Goal: Task Accomplishment & Management: Manage account settings

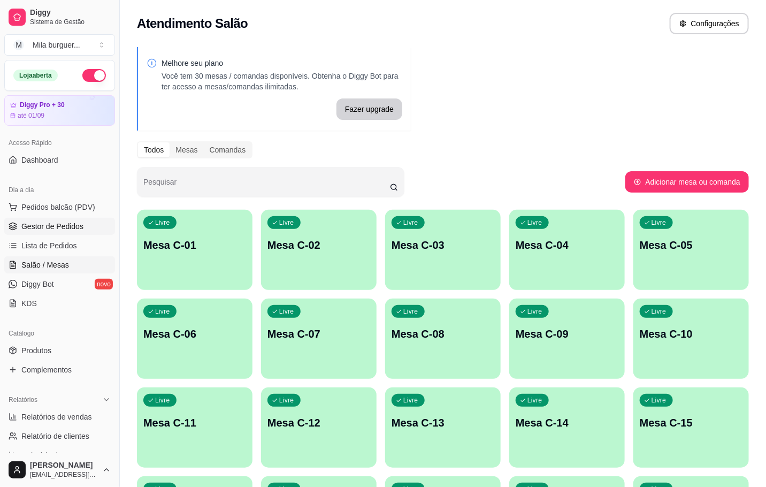
click at [67, 225] on span "Gestor de Pedidos" at bounding box center [52, 226] width 62 height 11
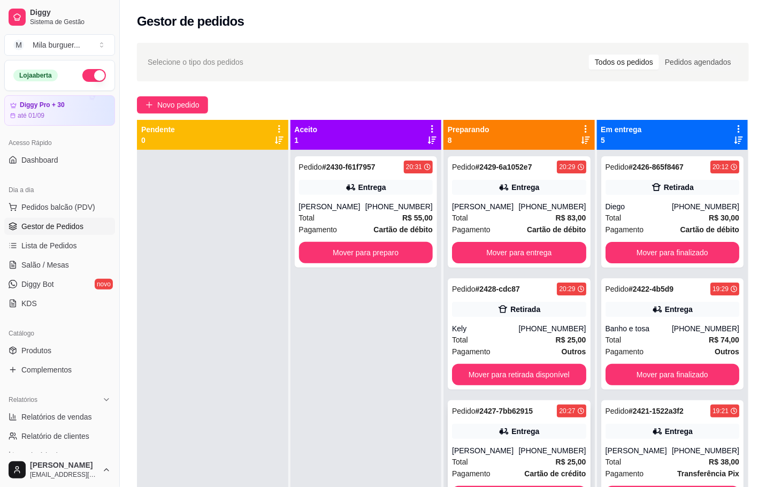
click at [468, 439] on div "Entrega" at bounding box center [519, 431] width 134 height 15
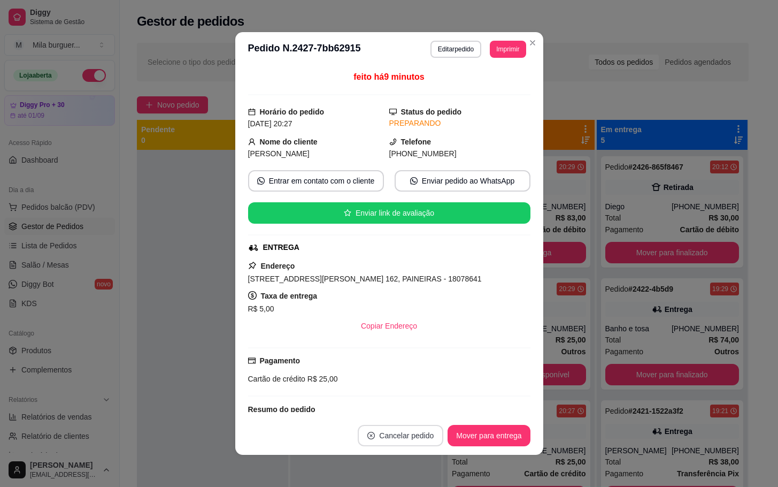
click at [413, 432] on button "Cancelar pedido" at bounding box center [401, 435] width 86 height 21
click at [430, 410] on button "Sim" at bounding box center [425, 409] width 42 height 21
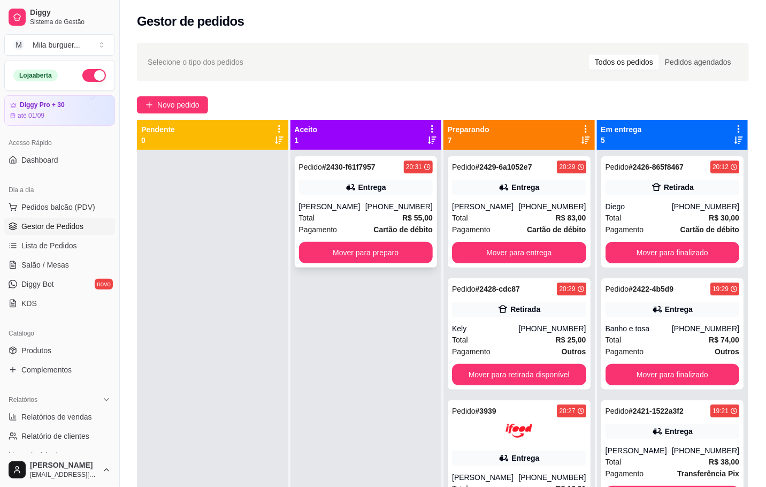
click at [334, 177] on div "Pedido # 2430-f61f7957 20:31 Entrega [PERSON_NAME] [PHONE_NUMBER] Total R$ 55,0…" at bounding box center [366, 211] width 143 height 111
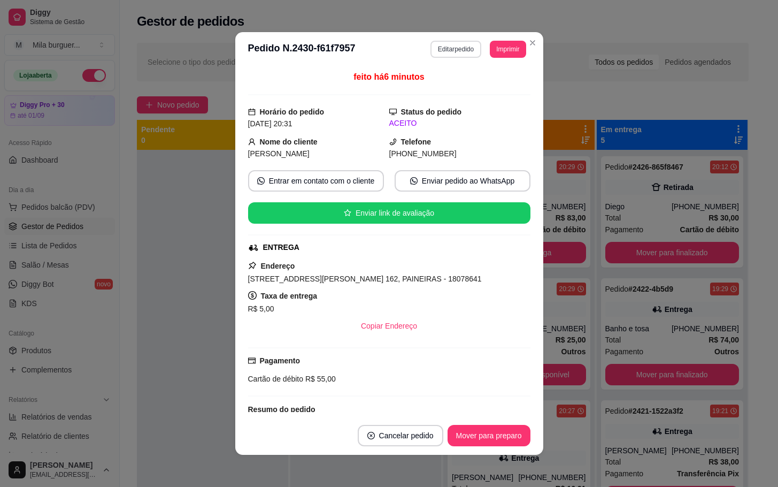
click at [464, 52] on button "Editar pedido" at bounding box center [456, 49] width 51 height 17
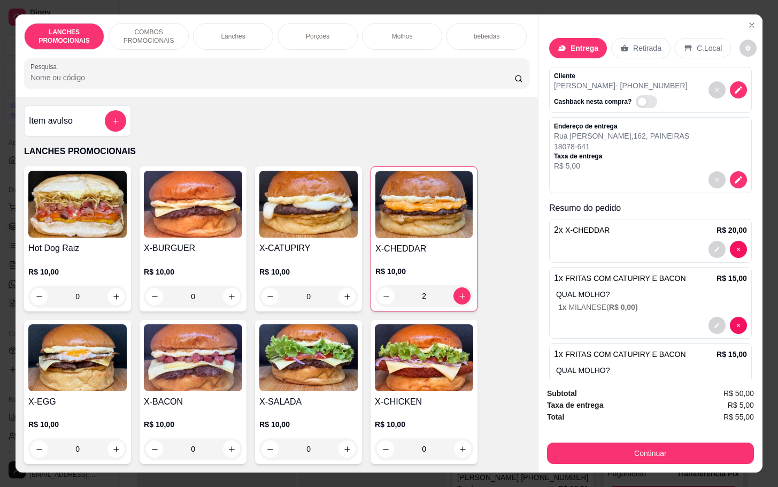
scroll to position [80, 0]
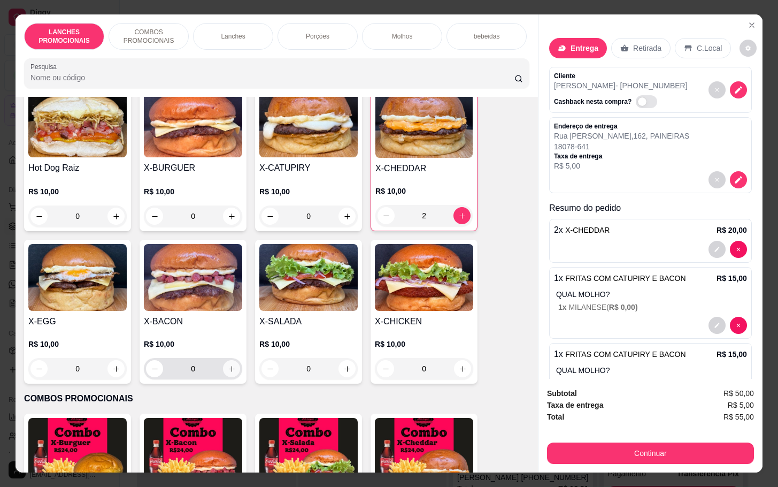
click at [229, 373] on icon "increase-product-quantity" at bounding box center [232, 369] width 8 height 8
type input "1"
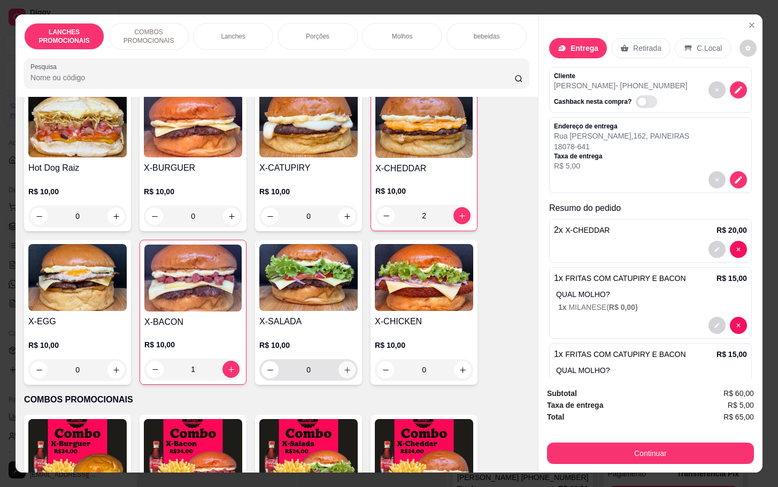
click at [343, 374] on icon "increase-product-quantity" at bounding box center [347, 370] width 8 height 8
type input "1"
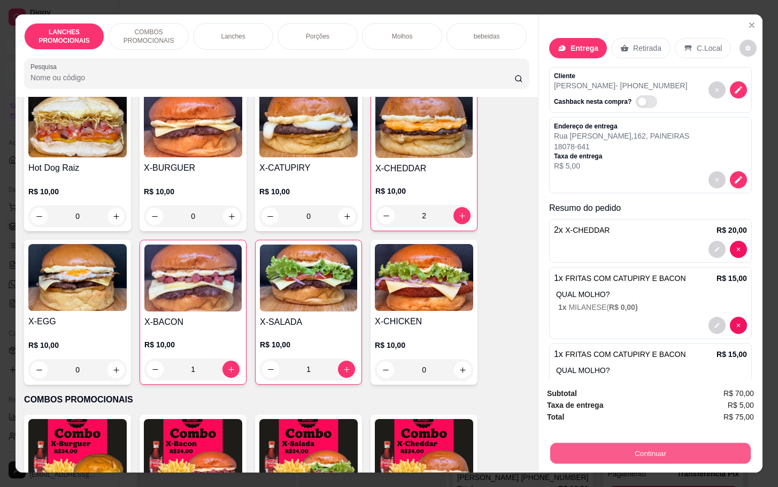
click at [658, 451] on button "Continuar" at bounding box center [650, 452] width 201 height 21
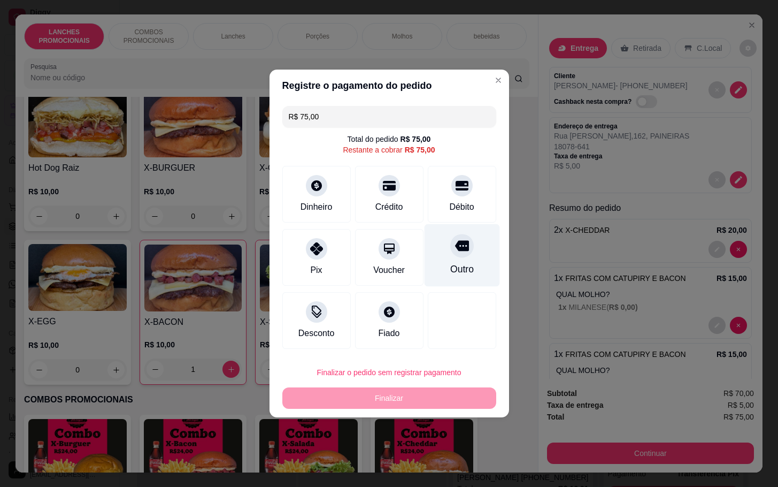
click at [450, 250] on div at bounding box center [462, 246] width 24 height 24
type input "R$ 0,00"
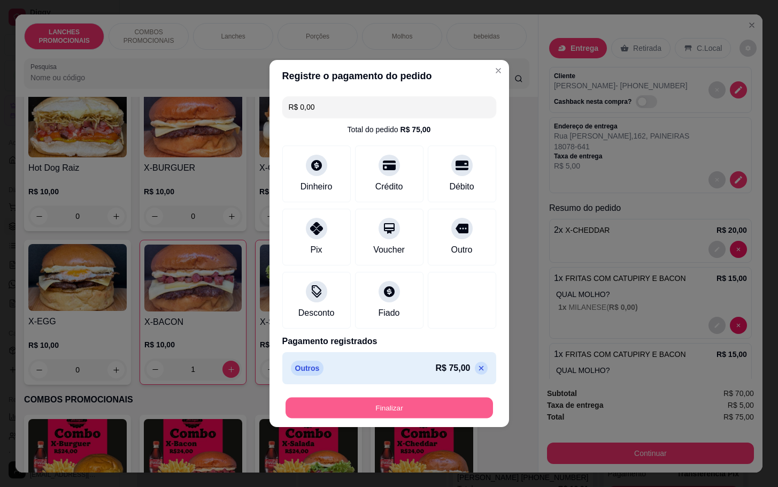
click at [395, 404] on button "Finalizar" at bounding box center [390, 407] width 208 height 21
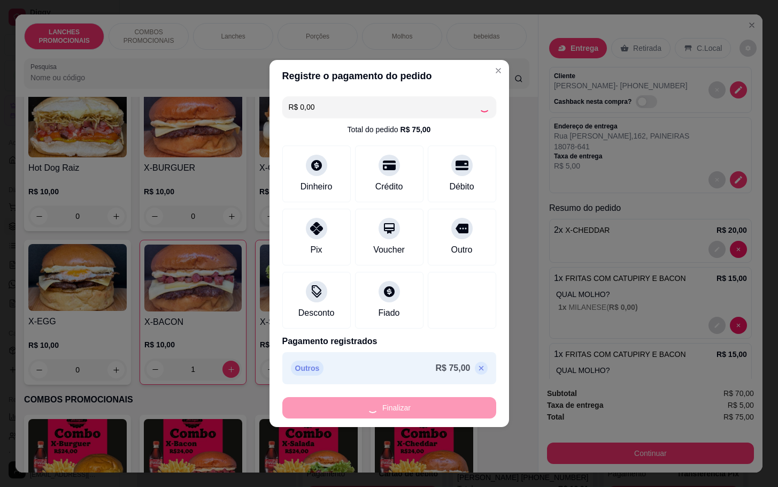
type input "0"
type input "-R$ 75,00"
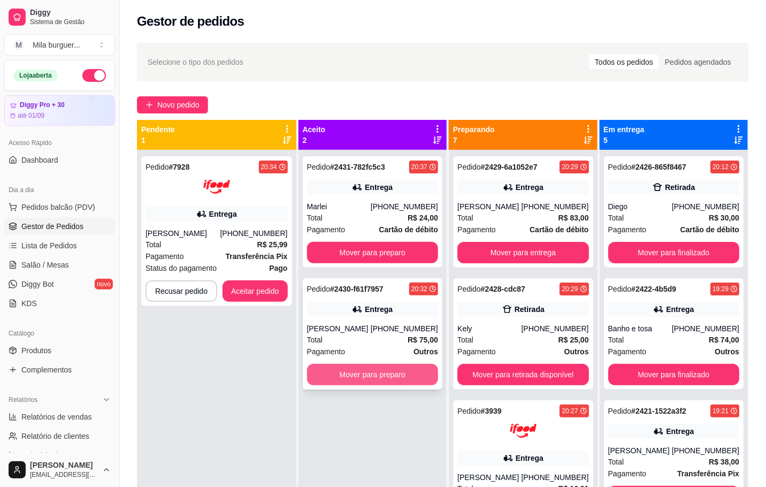
click at [357, 373] on button "Mover para preparo" at bounding box center [372, 374] width 131 height 21
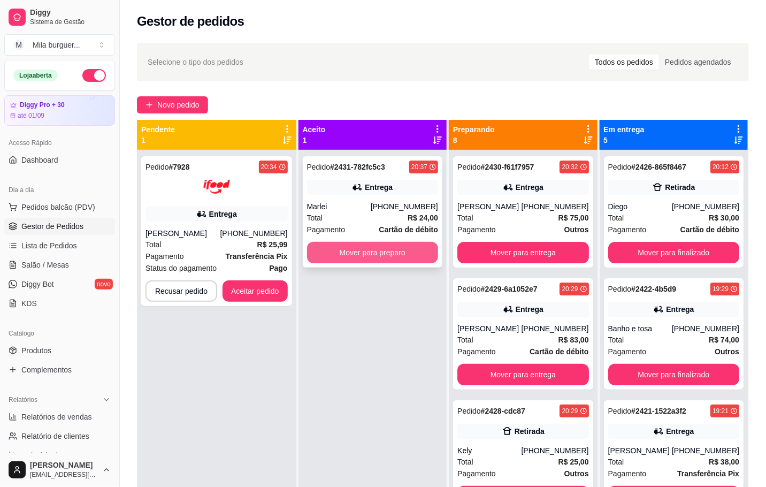
click at [374, 249] on button "Mover para preparo" at bounding box center [372, 252] width 131 height 21
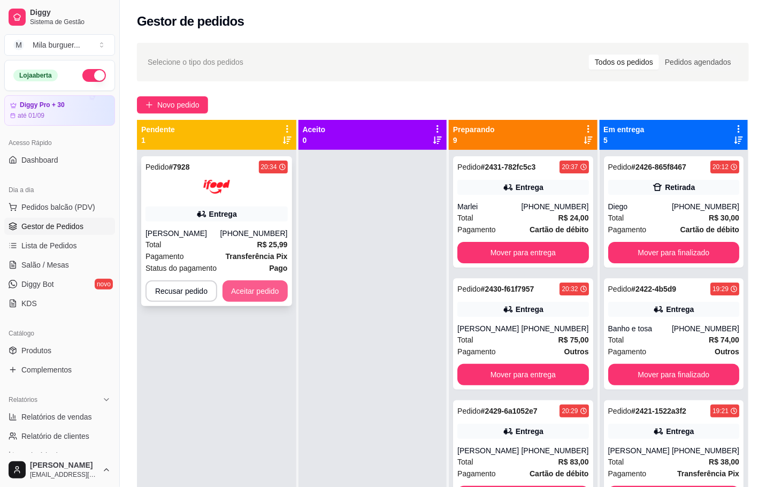
click at [225, 288] on button "Aceitar pedido" at bounding box center [255, 290] width 65 height 21
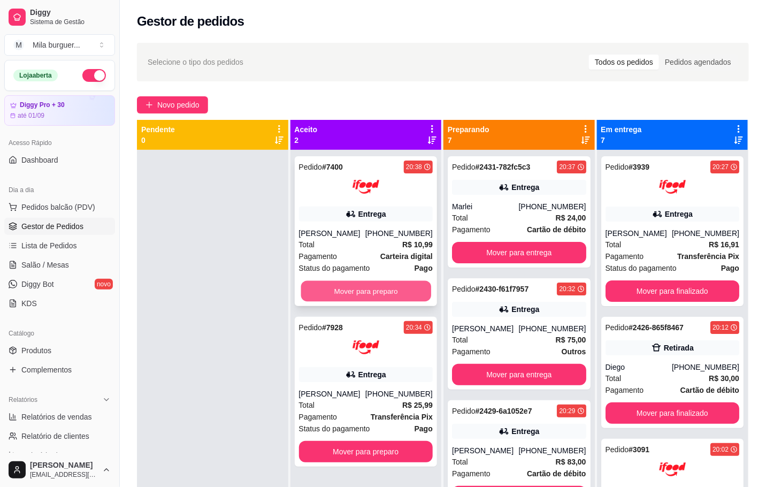
click at [361, 302] on button "Mover para preparo" at bounding box center [366, 291] width 130 height 21
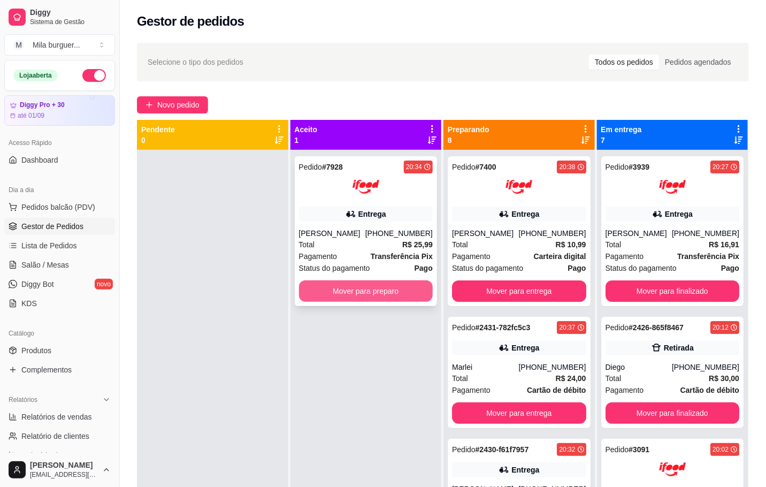
click at [361, 294] on button "Mover para preparo" at bounding box center [366, 290] width 134 height 21
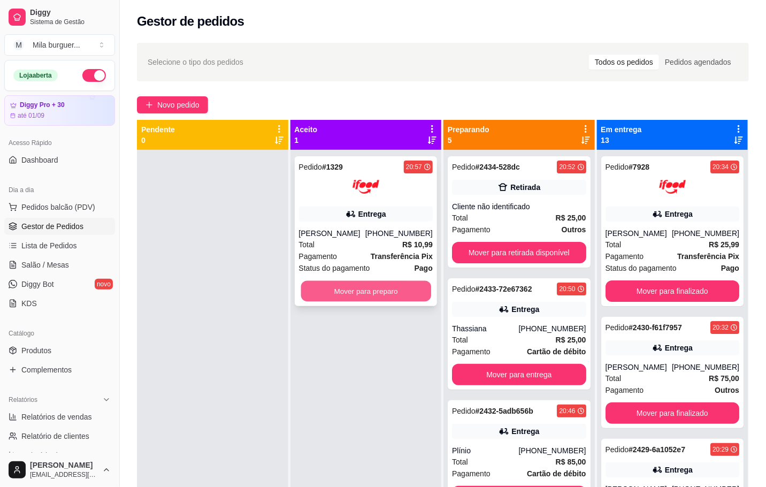
click at [402, 281] on button "Mover para preparo" at bounding box center [366, 291] width 130 height 21
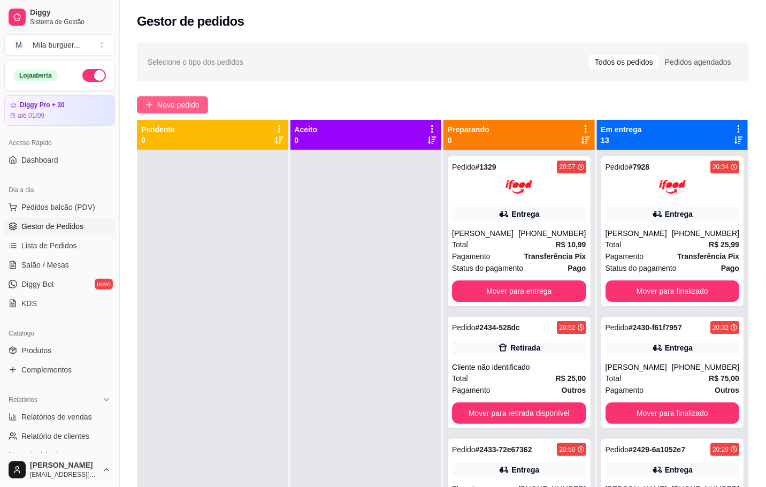
click at [177, 103] on span "Novo pedido" at bounding box center [178, 105] width 42 height 12
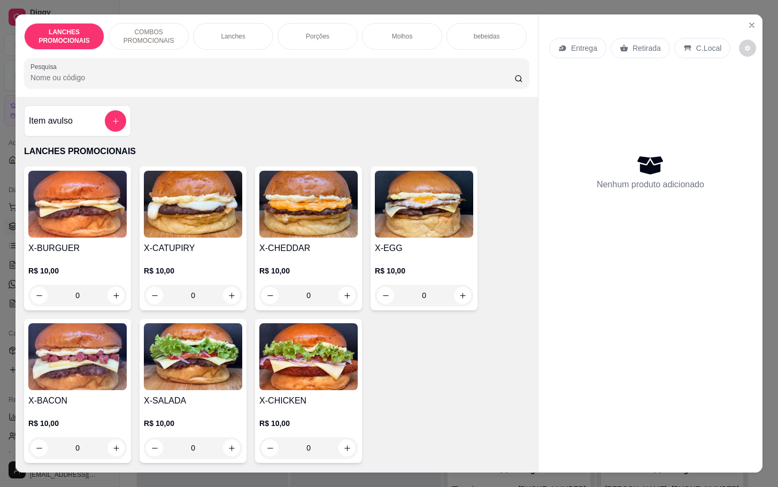
click at [222, 23] on div "Lanches" at bounding box center [233, 36] width 80 height 27
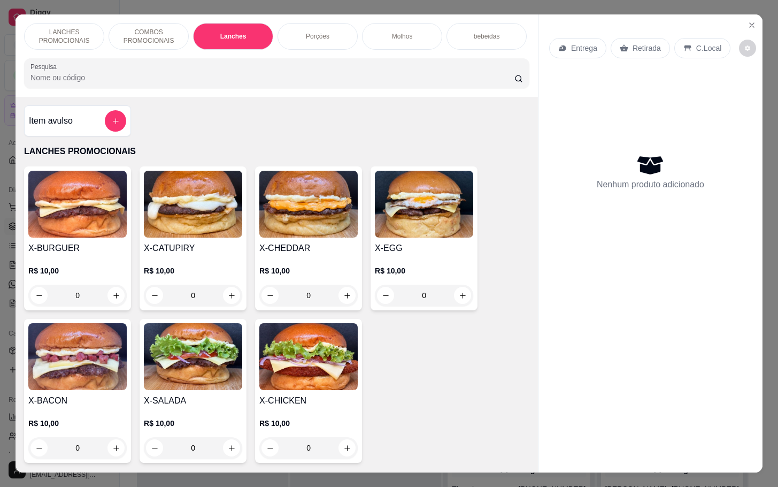
scroll to position [26, 0]
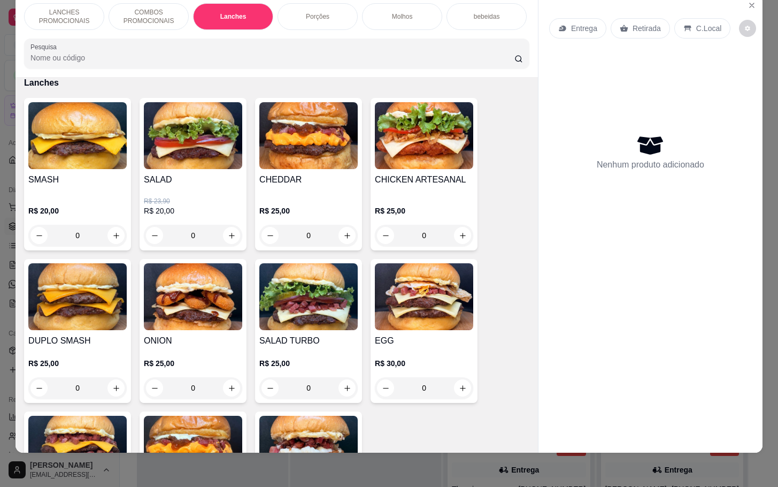
click at [224, 233] on div "0" at bounding box center [193, 235] width 98 height 21
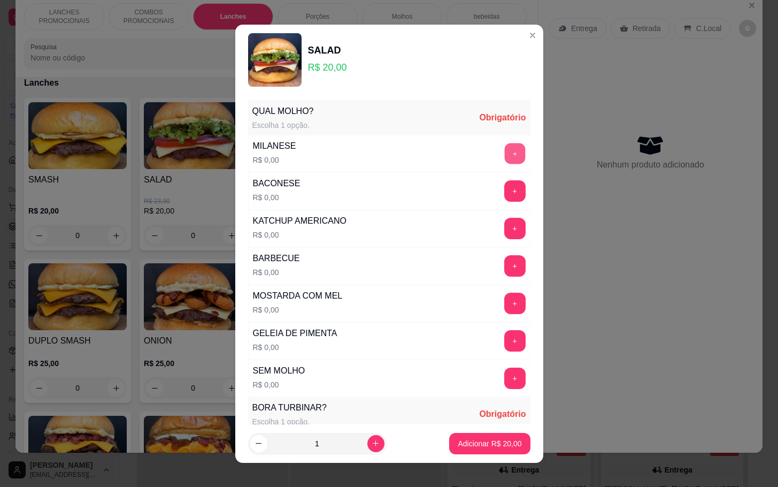
click at [504, 156] on button "+" at bounding box center [514, 153] width 21 height 21
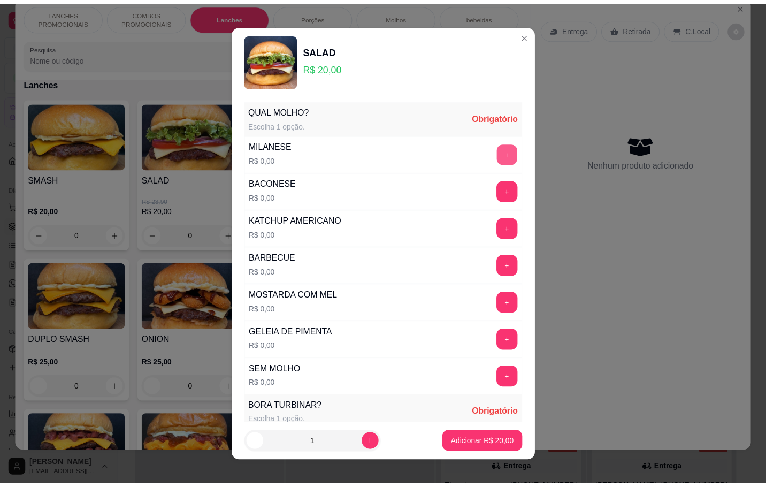
scroll to position [10, 0]
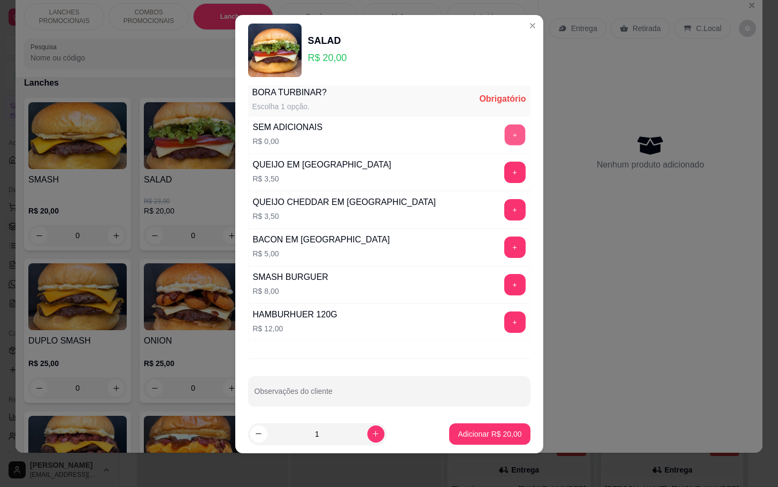
click at [504, 141] on button "+" at bounding box center [514, 134] width 21 height 21
click at [368, 440] on button "increase-product-quantity" at bounding box center [376, 433] width 17 height 17
type input "4"
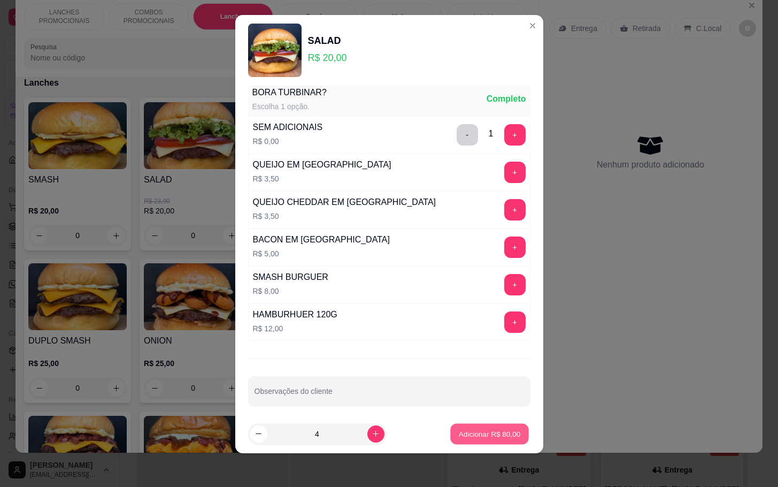
click at [489, 435] on p "Adicionar R$ 80,00" at bounding box center [490, 433] width 62 height 10
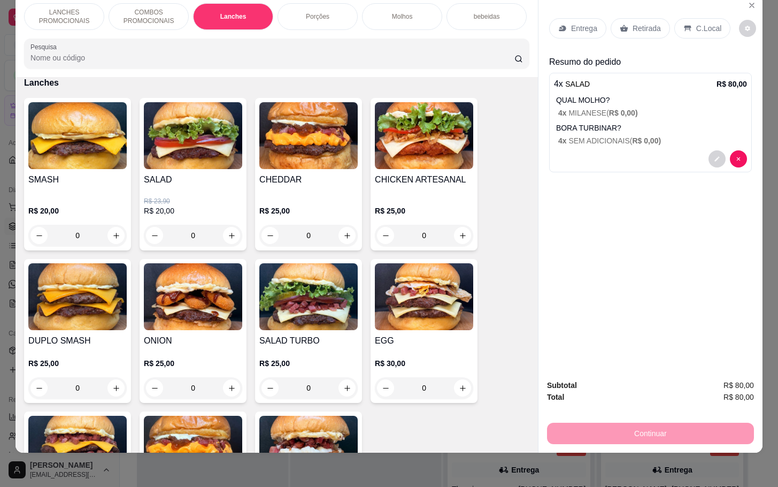
click at [650, 23] on p "Retirada" at bounding box center [647, 28] width 28 height 11
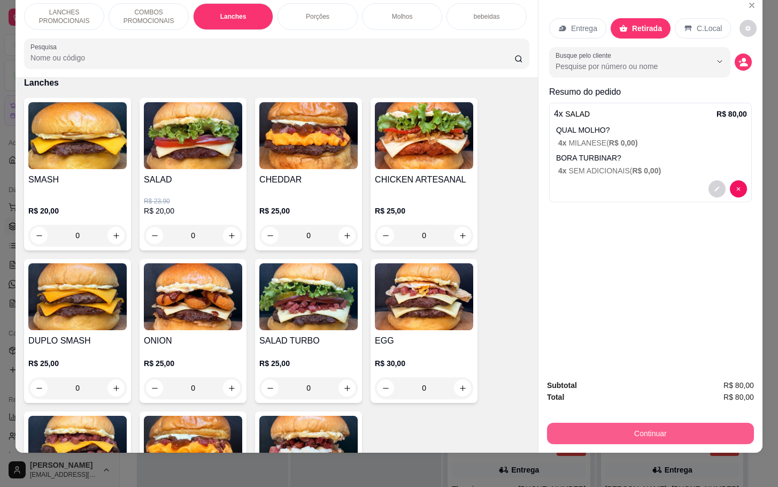
click at [636, 423] on button "Continuar" at bounding box center [650, 433] width 207 height 21
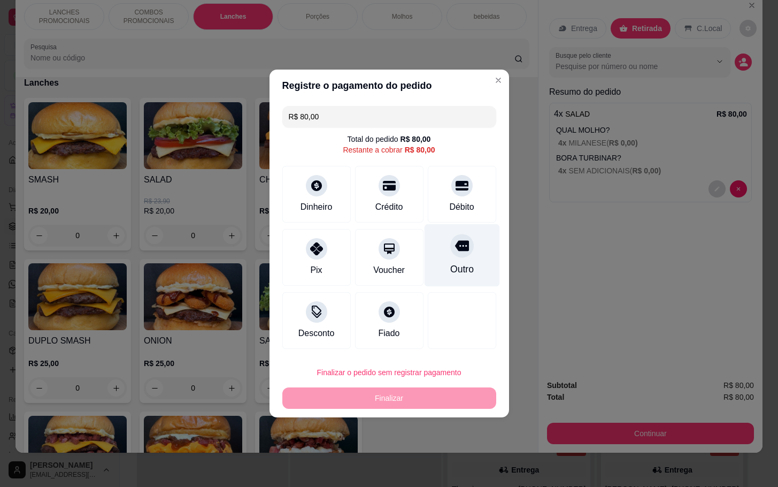
click at [450, 264] on div "Outro" at bounding box center [462, 269] width 24 height 14
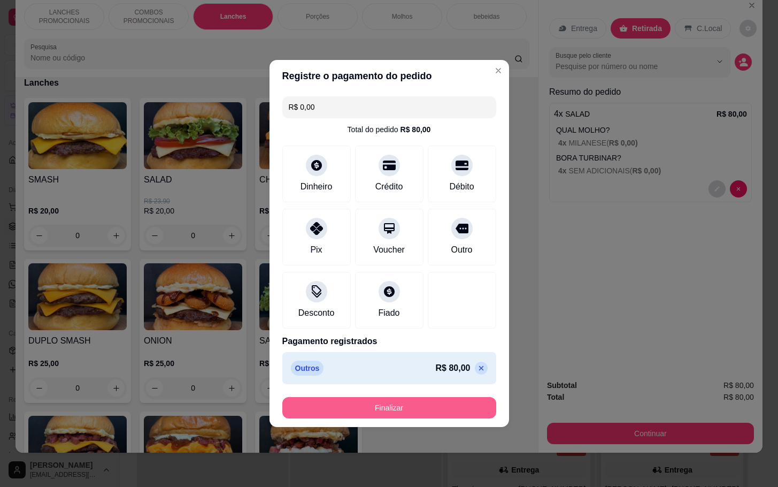
click at [416, 403] on button "Finalizar" at bounding box center [389, 407] width 214 height 21
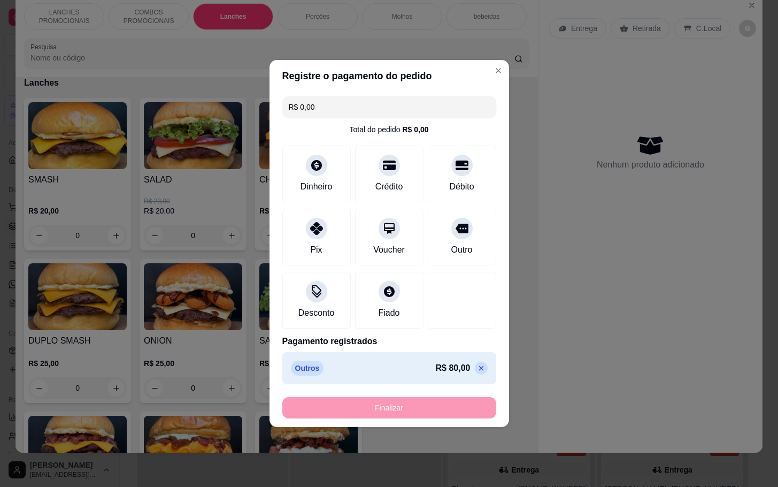
type input "-R$ 80,00"
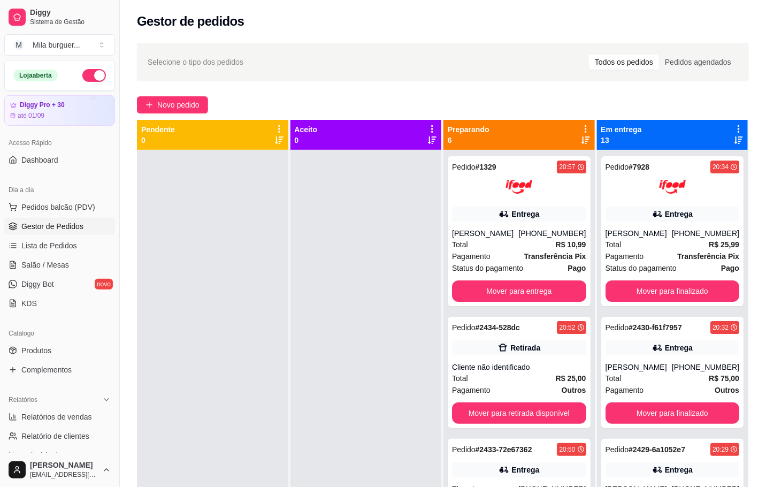
click at [345, 262] on div at bounding box center [365, 393] width 151 height 487
click at [329, 326] on div at bounding box center [365, 393] width 151 height 487
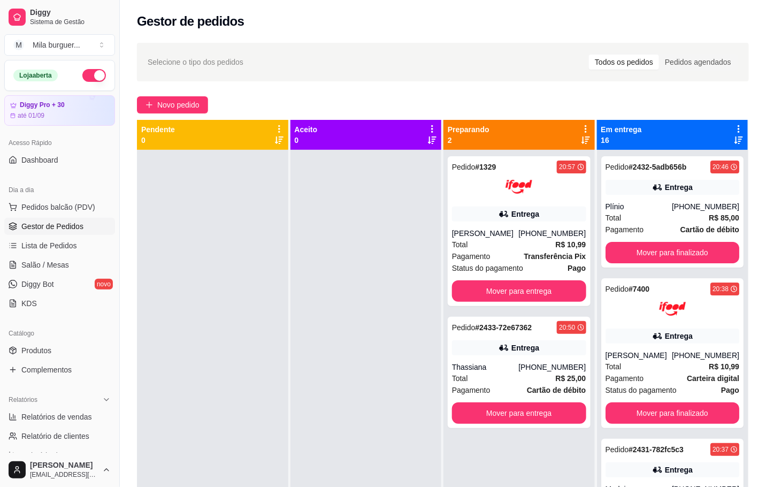
click at [21, 217] on ul "Pedidos balcão (PDV) Gestor de Pedidos Lista de Pedidos Salão / Mesas Diggy Bot…" at bounding box center [59, 254] width 111 height 113
click at [39, 208] on span "Pedidos balcão (PDV)" at bounding box center [58, 207] width 74 height 11
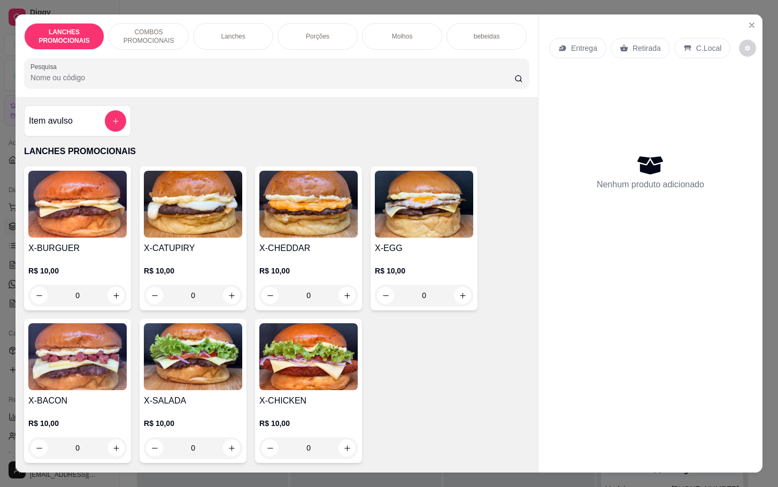
click at [87, 128] on div "Item avulso" at bounding box center [77, 120] width 97 height 21
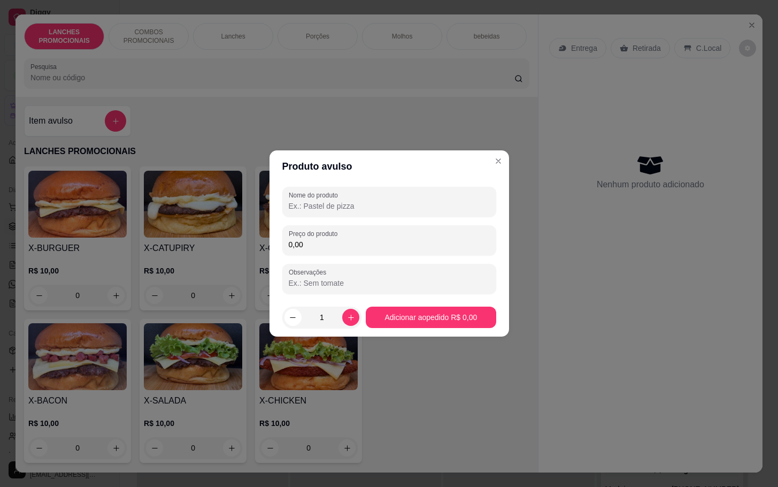
drag, startPoint x: 387, startPoint y: 206, endPoint x: 387, endPoint y: 199, distance: 7.0
click at [387, 204] on input "Nome do produto" at bounding box center [389, 206] width 201 height 11
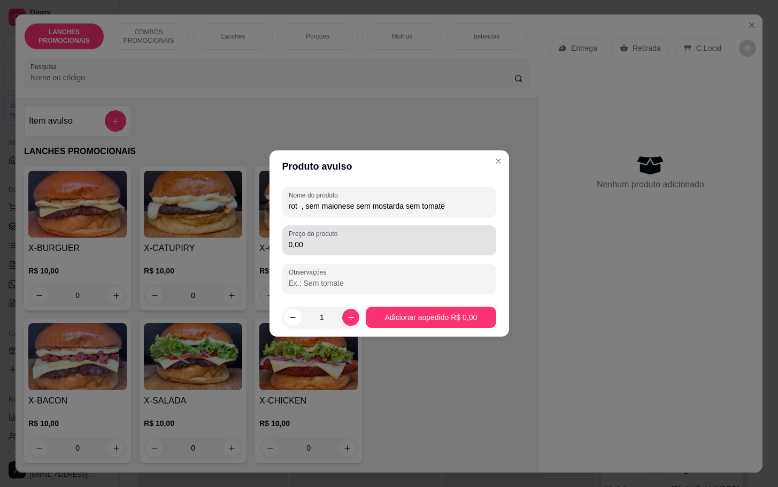
type input "rot , sem maionese sem mostarda sem tomate"
click at [315, 235] on label "Preço do produto" at bounding box center [315, 233] width 52 height 9
click at [315, 239] on input "0,00" at bounding box center [389, 244] width 201 height 11
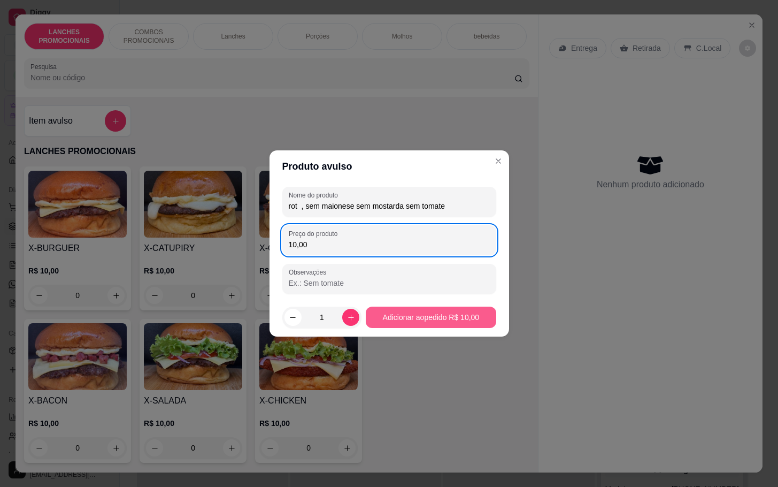
type input "10,00"
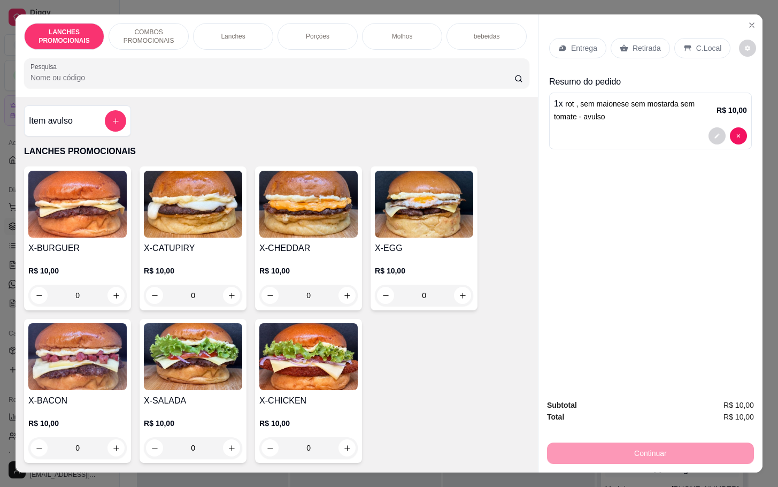
click at [79, 358] on img at bounding box center [77, 356] width 98 height 67
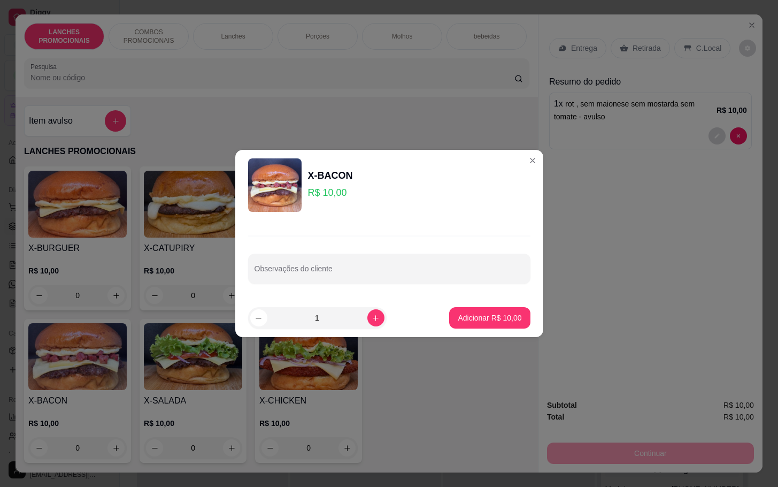
click at [458, 337] on footer "1 Adicionar R$ 10,00" at bounding box center [389, 317] width 308 height 39
click at [461, 331] on footer "1 Adicionar R$ 10,00" at bounding box center [389, 317] width 308 height 39
click at [463, 323] on button "Adicionar R$ 10,00" at bounding box center [489, 317] width 81 height 21
type input "1"
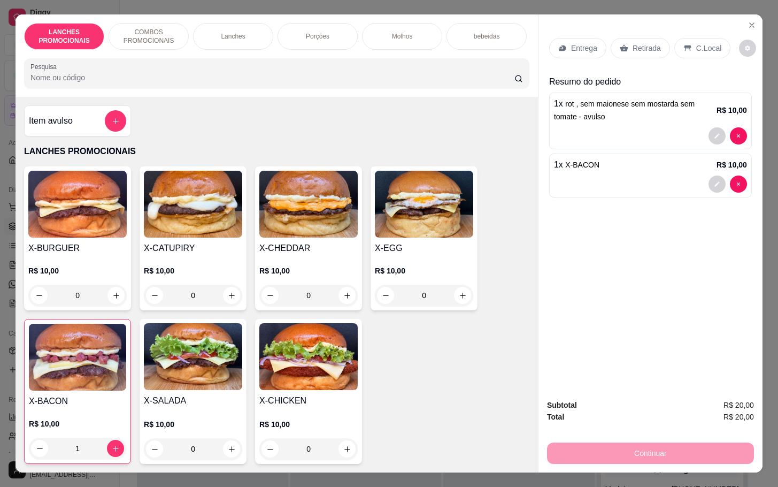
click at [451, 229] on img at bounding box center [424, 204] width 98 height 67
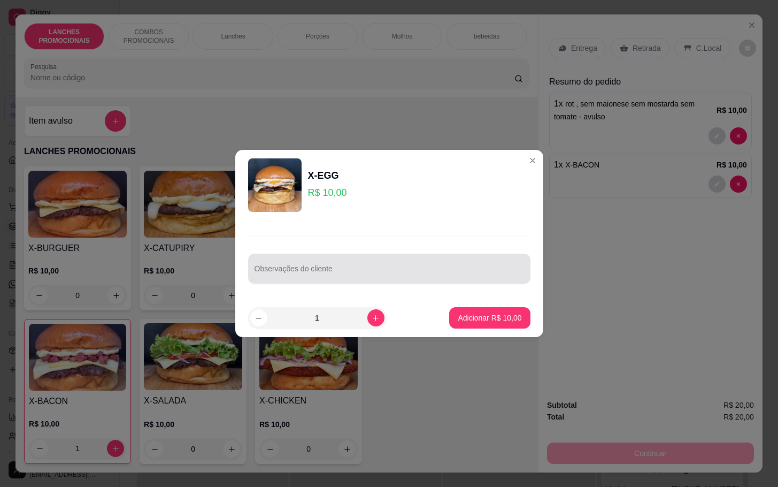
click at [419, 275] on input "Observações do cliente" at bounding box center [390, 272] width 270 height 11
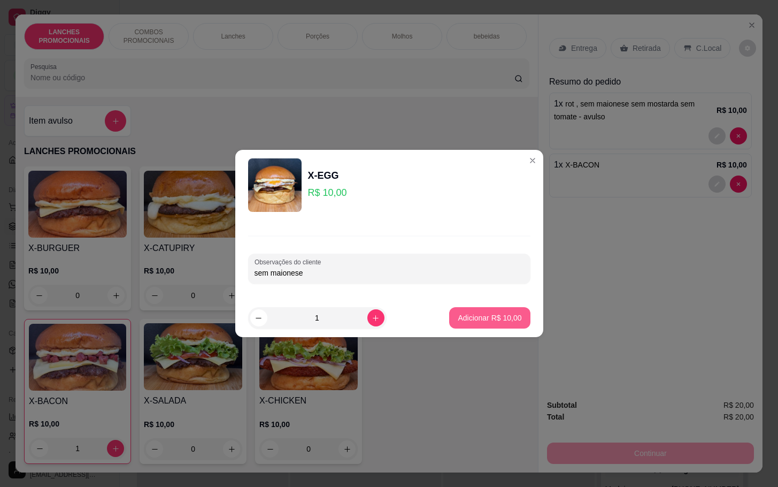
type input "sem maionese"
click at [484, 310] on button "Adicionar R$ 10,00" at bounding box center [489, 317] width 81 height 21
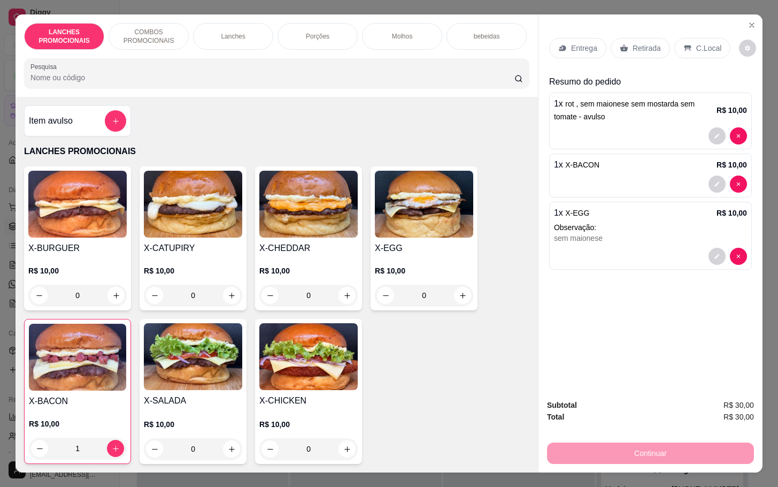
click at [650, 43] on p "Retirada" at bounding box center [647, 48] width 28 height 11
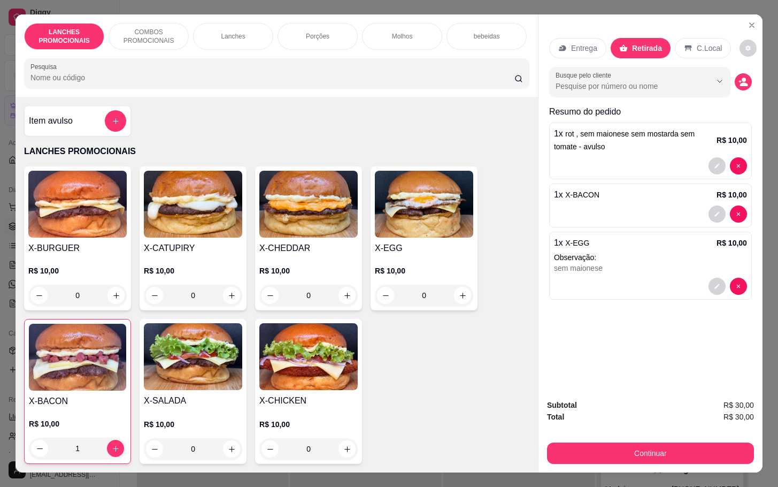
click at [111, 132] on button "add-separate-item" at bounding box center [115, 120] width 21 height 21
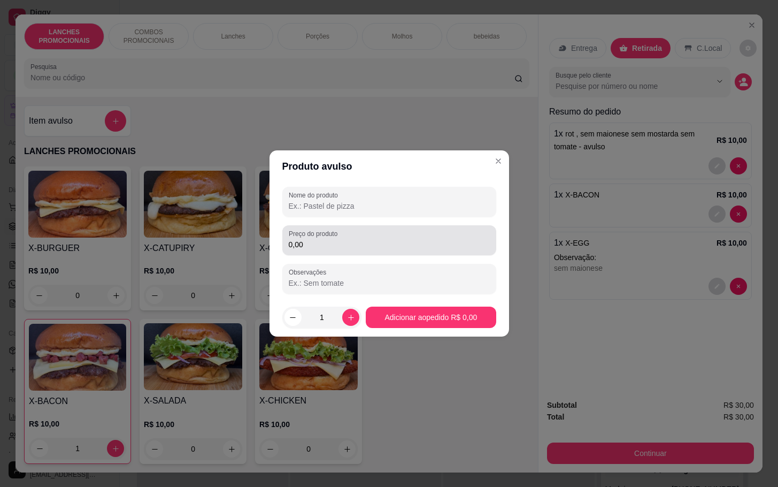
click at [346, 252] on div "Preço do produto 0,00" at bounding box center [389, 240] width 214 height 30
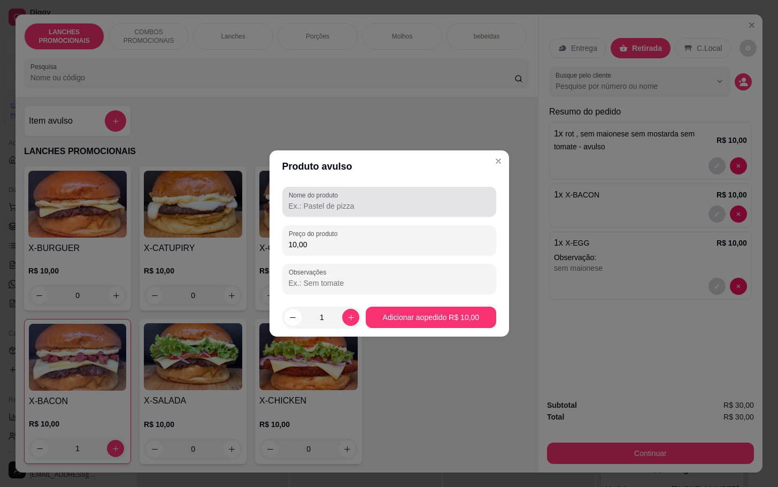
type input "10,00"
click at [326, 193] on label "Nome do produto" at bounding box center [315, 194] width 53 height 9
click at [326, 201] on input "Nome do produto" at bounding box center [389, 206] width 201 height 11
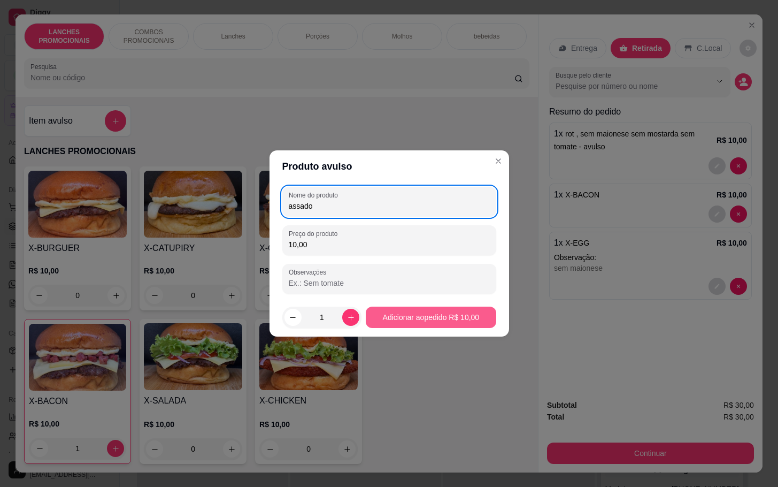
type input "assado"
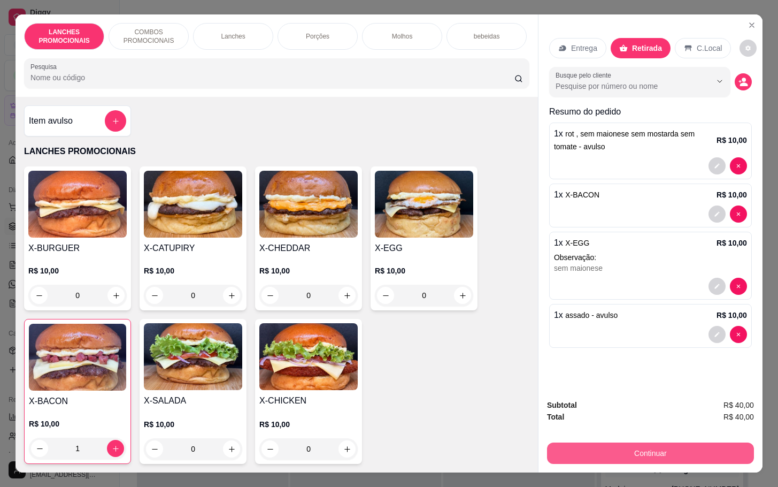
click at [684, 442] on button "Continuar" at bounding box center [650, 452] width 207 height 21
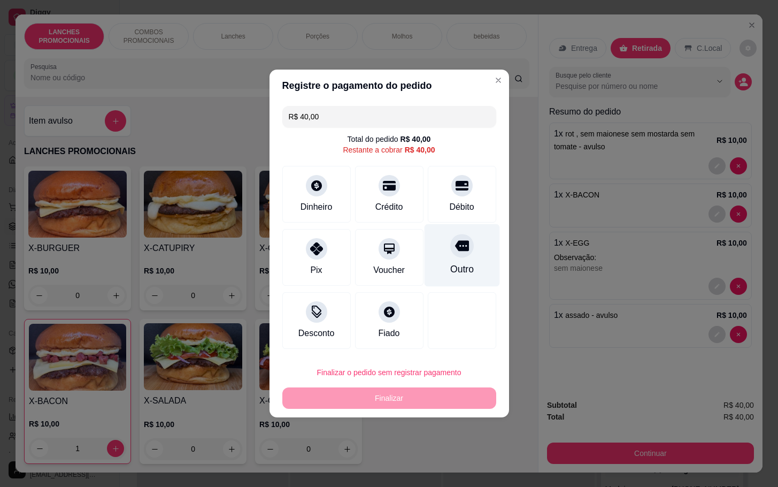
click at [469, 267] on div "Outro" at bounding box center [461, 255] width 75 height 63
type input "R$ 0,00"
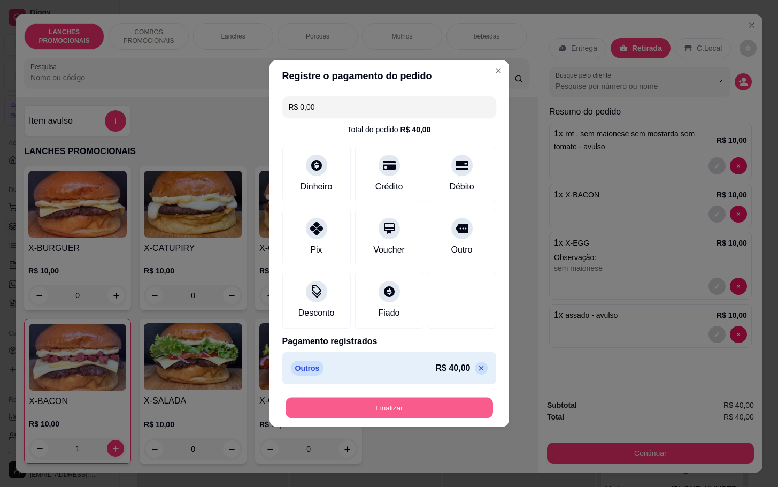
click at [448, 406] on button "Finalizar" at bounding box center [390, 407] width 208 height 21
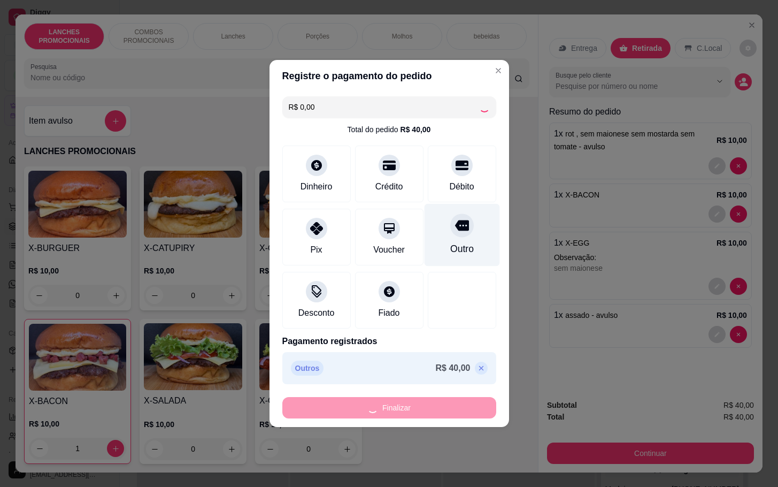
type input "0"
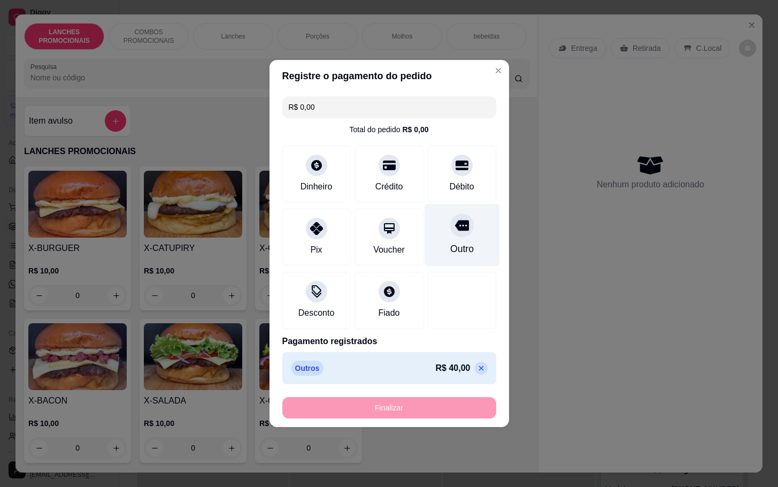
type input "-R$ 40,00"
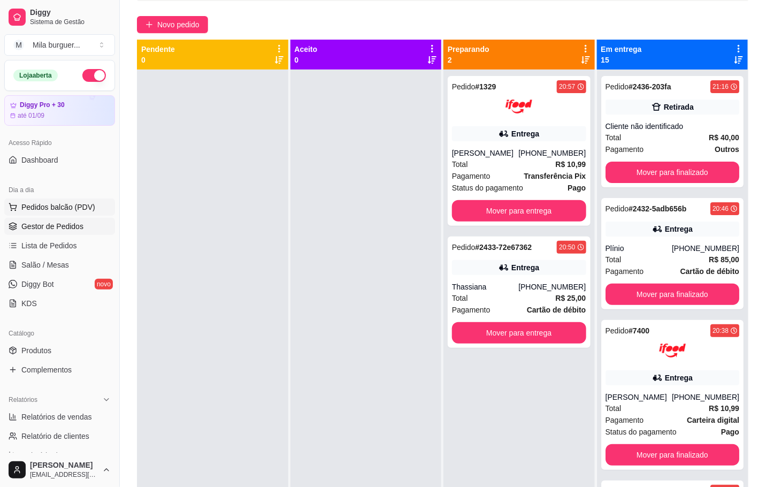
click at [86, 209] on span "Pedidos balcão (PDV)" at bounding box center [58, 207] width 74 height 11
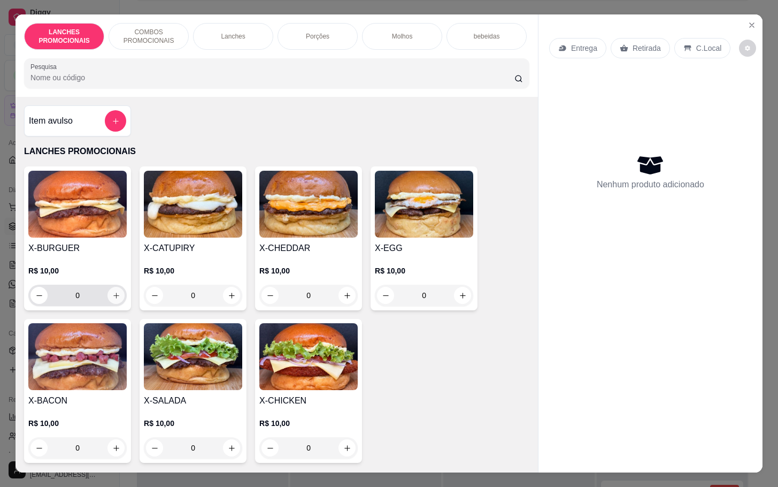
click at [110, 304] on button "increase-product-quantity" at bounding box center [116, 295] width 17 height 17
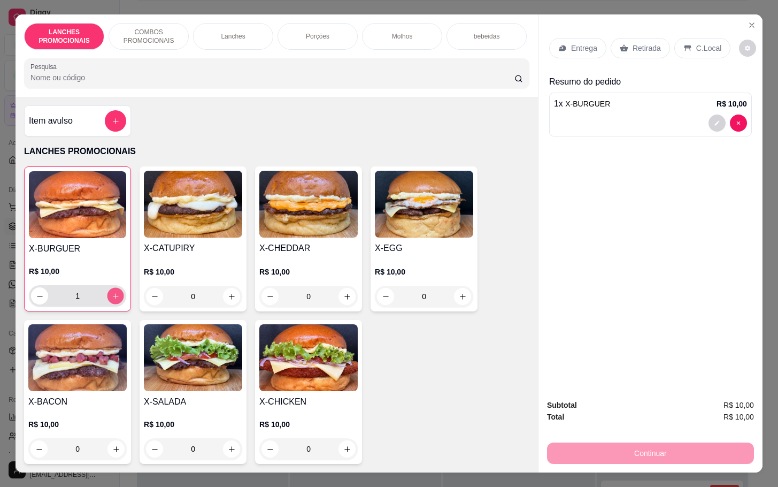
click at [110, 304] on button "increase-product-quantity" at bounding box center [116, 296] width 17 height 17
type input "2"
click at [79, 385] on img at bounding box center [77, 357] width 98 height 67
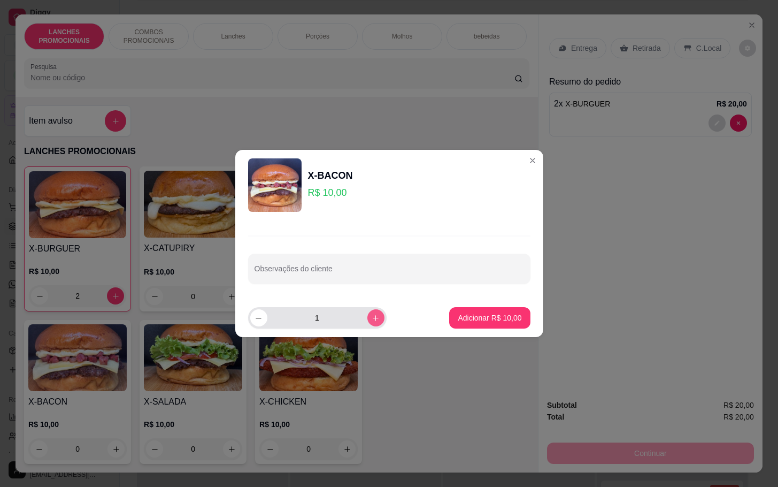
click at [372, 321] on icon "increase-product-quantity" at bounding box center [376, 318] width 8 height 8
type input "2"
click at [508, 318] on p "Adicionar R$ 20,00" at bounding box center [490, 317] width 62 height 10
type input "2"
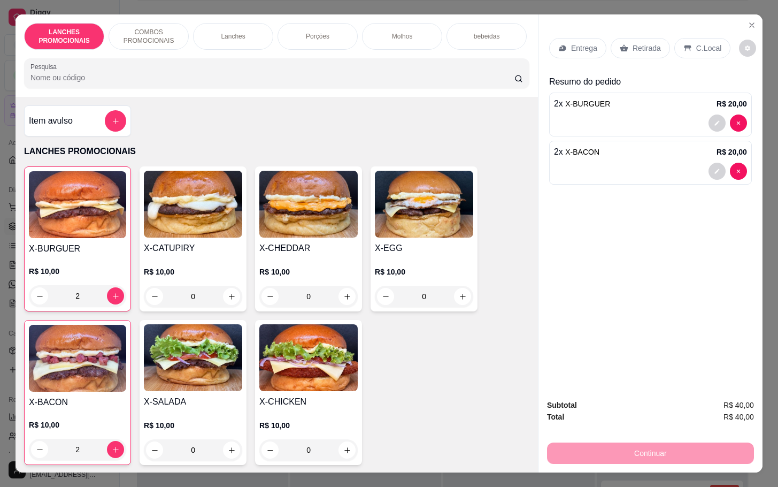
click at [156, 377] on img at bounding box center [193, 357] width 98 height 67
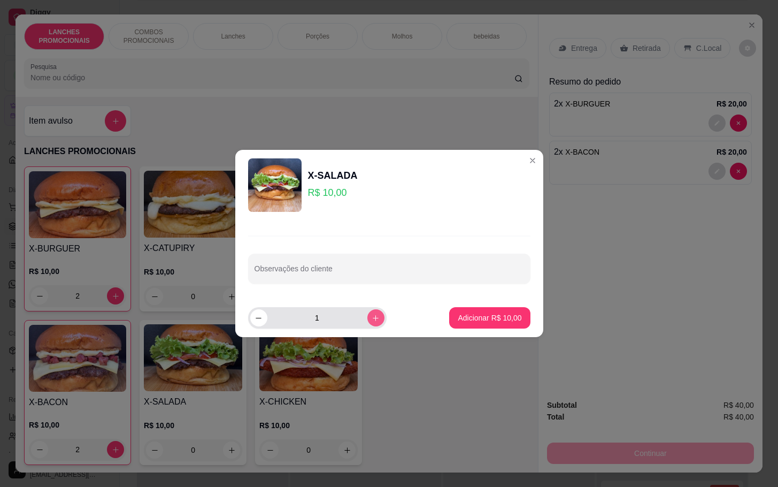
click at [371, 315] on button "increase-product-quantity" at bounding box center [376, 317] width 17 height 17
type input "2"
click at [502, 316] on p "Adicionar R$ 20,00" at bounding box center [490, 317] width 64 height 11
type input "2"
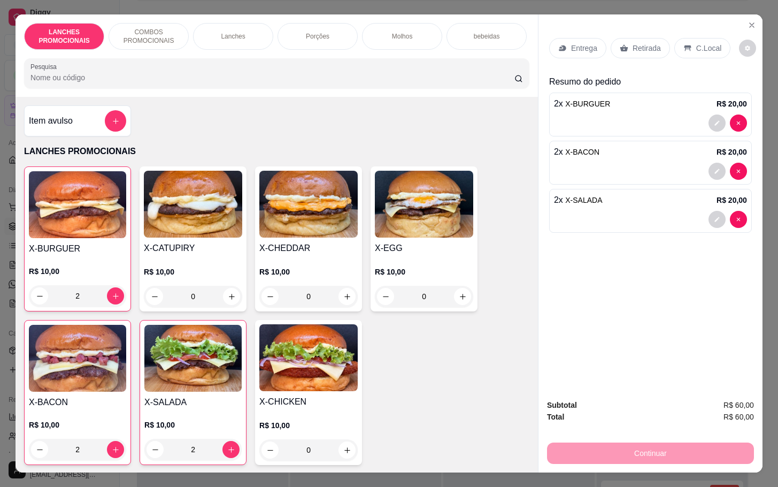
click at [634, 45] on p "Retirada" at bounding box center [647, 48] width 28 height 11
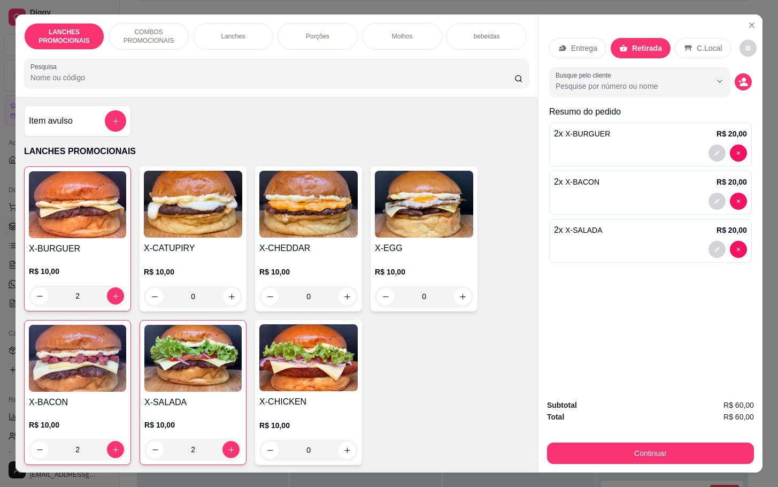
click at [679, 440] on div "Continuar" at bounding box center [650, 452] width 207 height 24
click at [676, 453] on button "Continuar" at bounding box center [650, 452] width 207 height 21
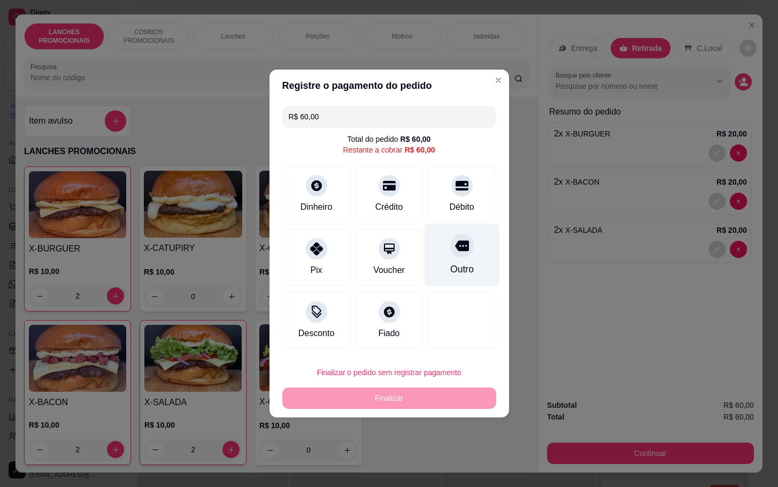
click at [440, 260] on div "Outro" at bounding box center [461, 255] width 75 height 63
type input "R$ 0,00"
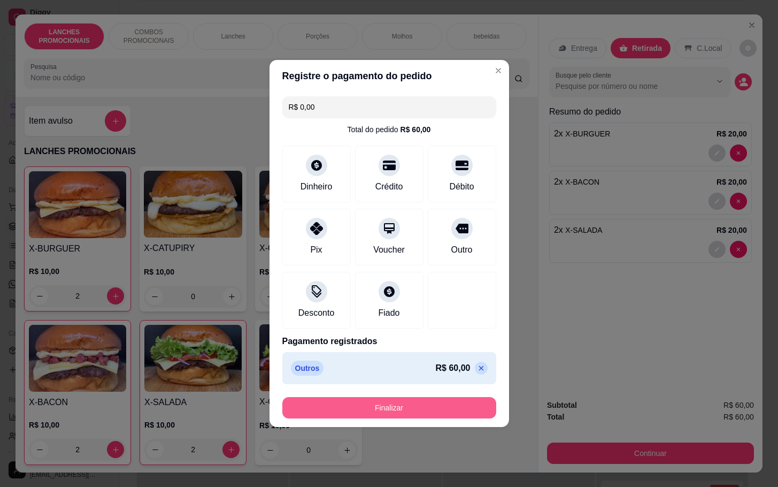
click at [465, 408] on button "Finalizar" at bounding box center [389, 407] width 214 height 21
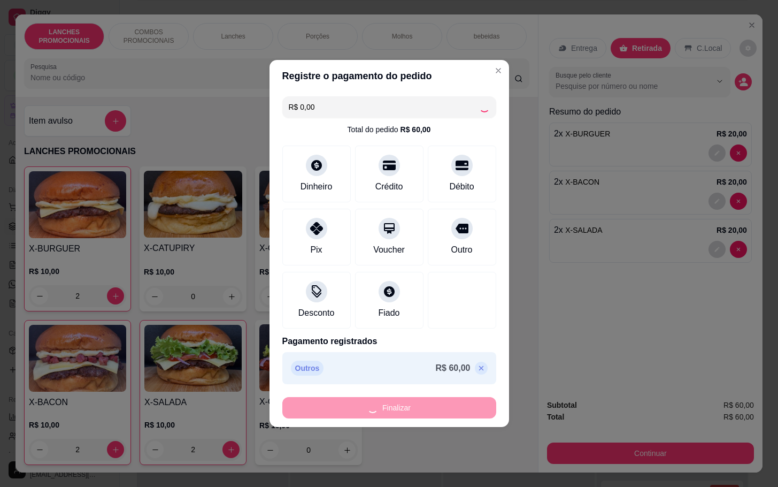
type input "0"
type input "-R$ 60,00"
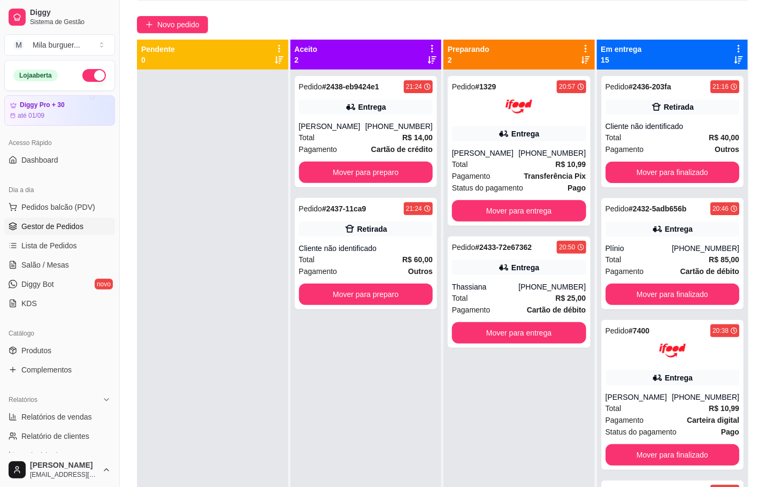
click at [79, 196] on div "Dia a dia" at bounding box center [59, 189] width 111 height 17
click at [75, 208] on span "Pedidos balcão (PDV)" at bounding box center [58, 207] width 74 height 11
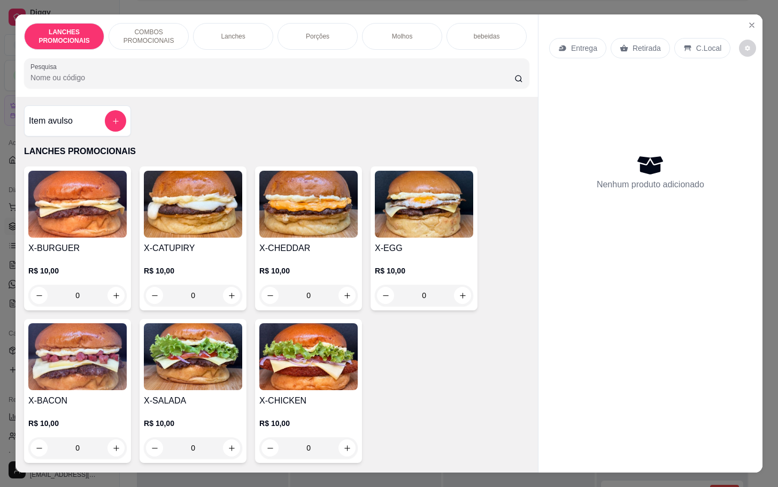
click at [204, 350] on img at bounding box center [193, 356] width 98 height 67
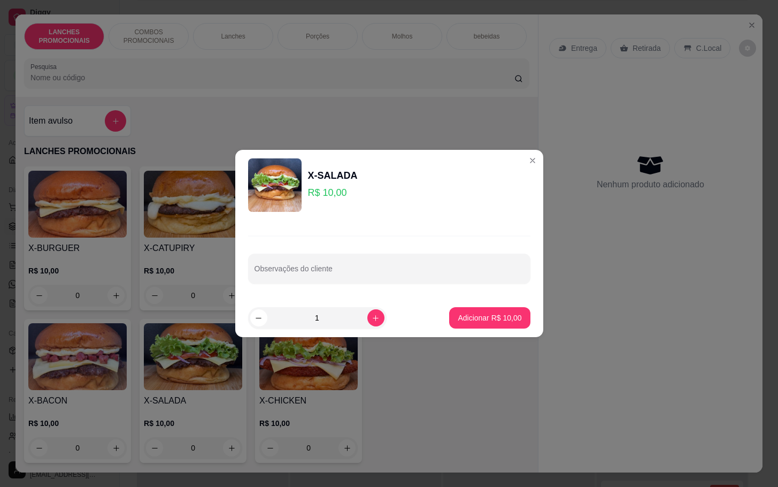
click at [458, 321] on p "Adicionar R$ 10,00" at bounding box center [490, 317] width 64 height 11
type input "1"
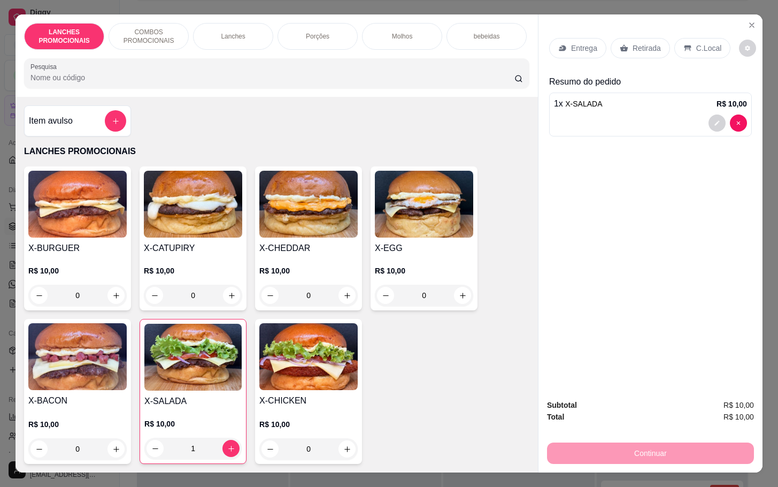
click at [416, 234] on img at bounding box center [424, 204] width 98 height 67
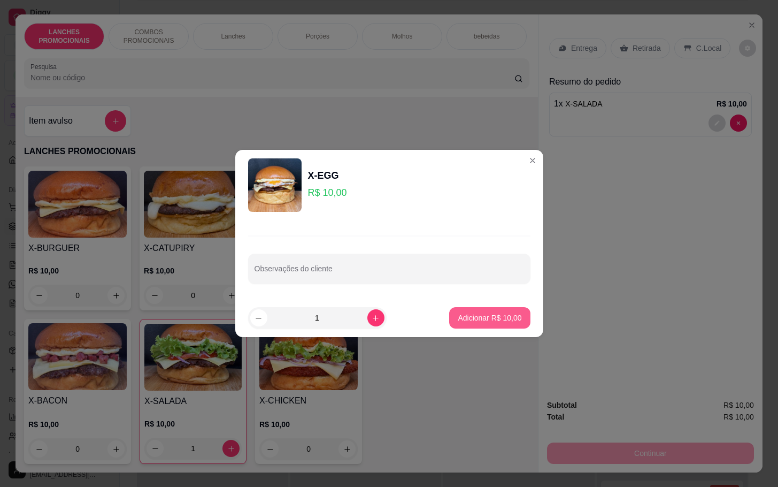
click at [488, 321] on p "Adicionar R$ 10,00" at bounding box center [490, 317] width 64 height 11
type input "1"
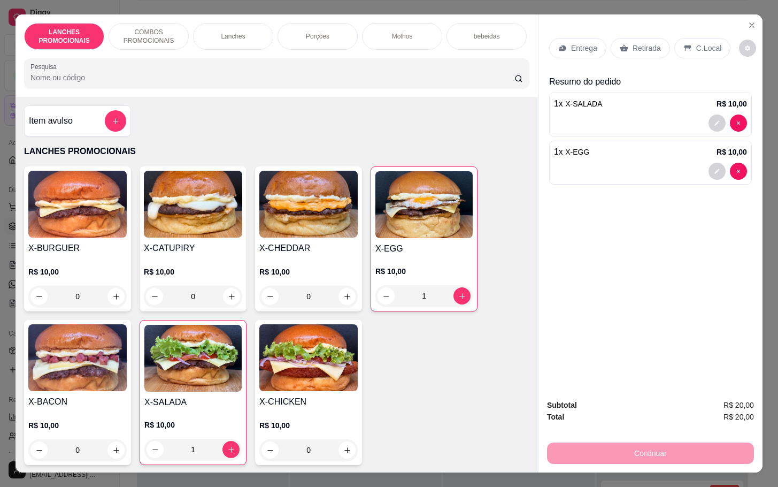
click at [573, 453] on div "Continuar" at bounding box center [650, 452] width 207 height 24
click at [620, 44] on icon at bounding box center [624, 48] width 9 height 9
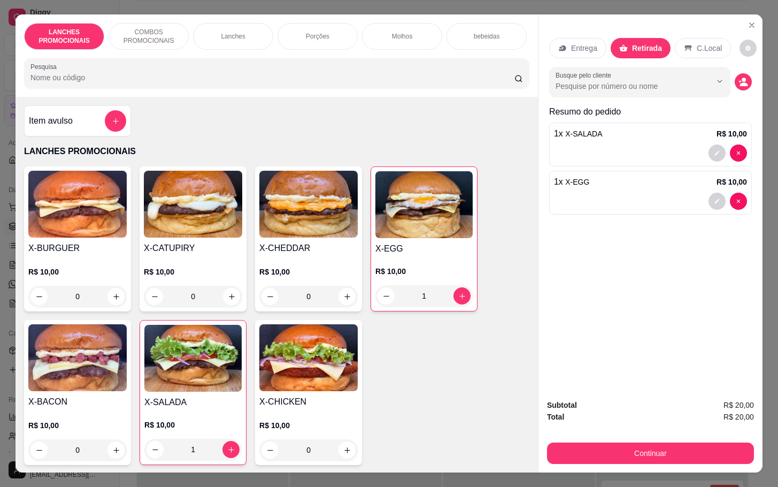
click at [578, 430] on div "Subtotal R$ 20,00 Total R$ 20,00 Continuar" at bounding box center [650, 431] width 207 height 65
click at [578, 442] on button "Continuar" at bounding box center [650, 452] width 207 height 21
click at [567, 434] on div "Subtotal R$ 20,00 Total R$ 20,00 Continuar" at bounding box center [650, 431] width 207 height 65
click at [567, 448] on button "Continuar" at bounding box center [650, 452] width 207 height 21
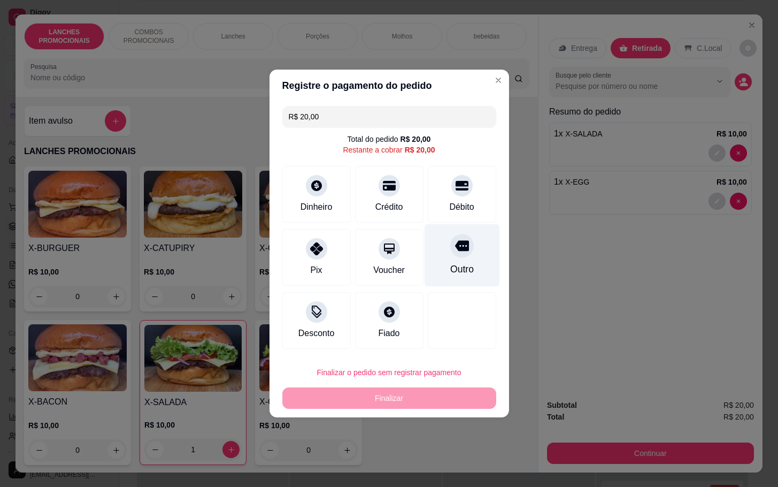
click at [464, 249] on div "Outro" at bounding box center [461, 255] width 75 height 63
type input "R$ 0,00"
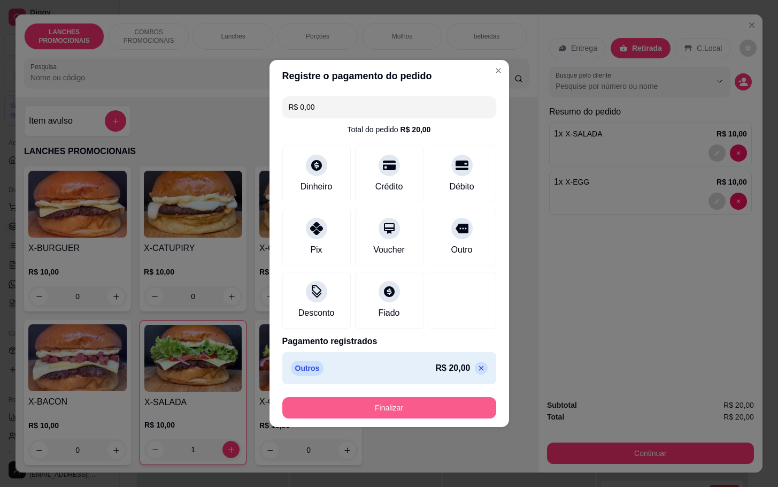
click at [456, 414] on button "Finalizar" at bounding box center [389, 407] width 214 height 21
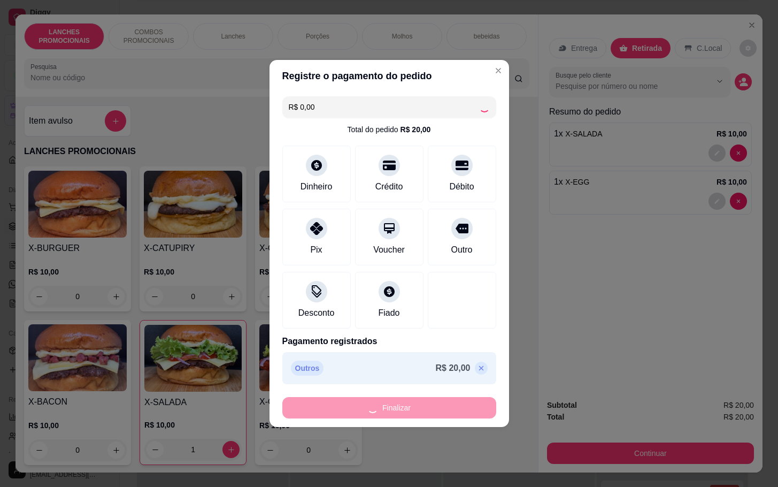
type input "0"
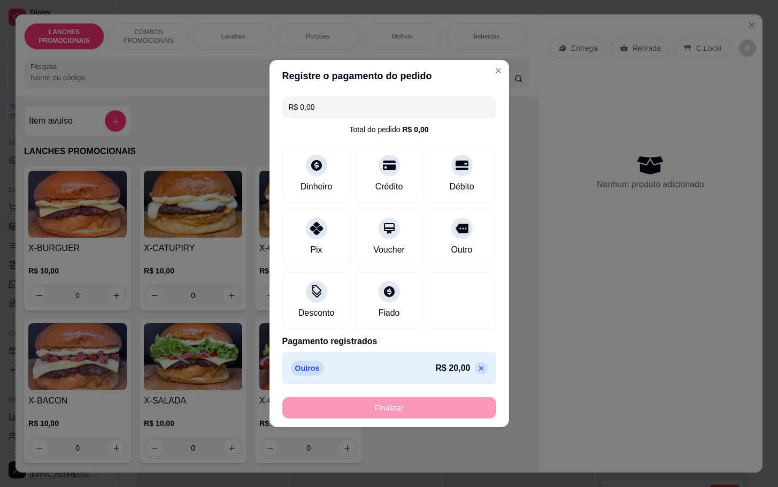
type input "-R$ 20,00"
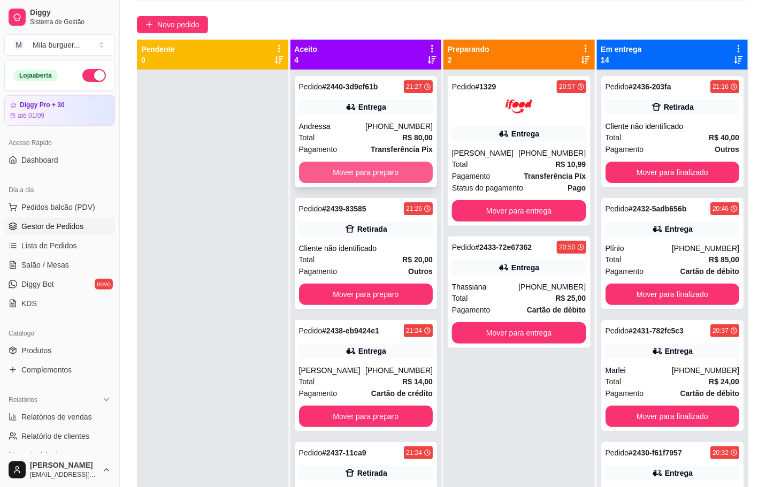
click at [360, 180] on button "Mover para preparo" at bounding box center [366, 172] width 134 height 21
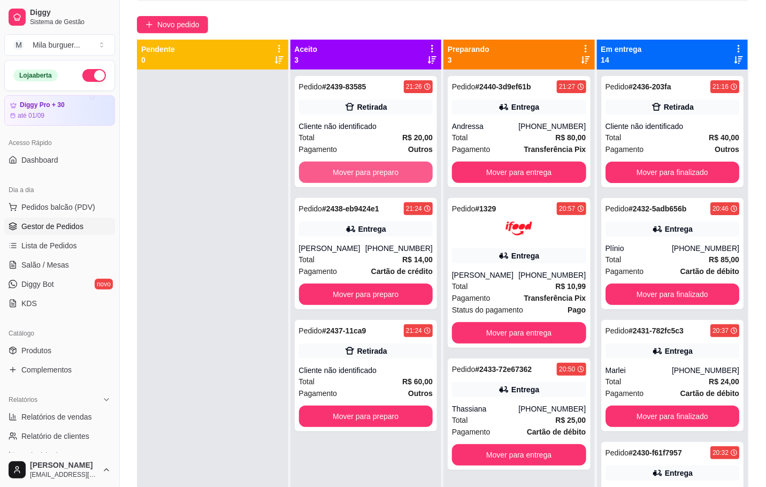
click at [369, 177] on button "Mover para preparo" at bounding box center [366, 172] width 134 height 21
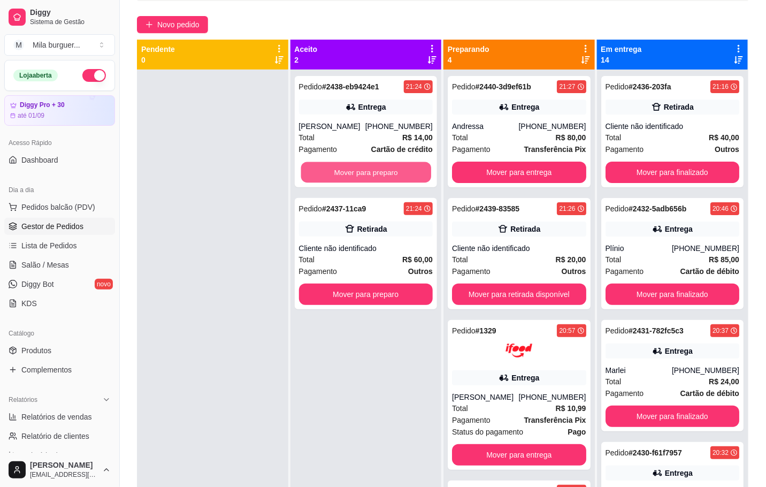
click at [374, 172] on button "Mover para preparo" at bounding box center [366, 172] width 130 height 21
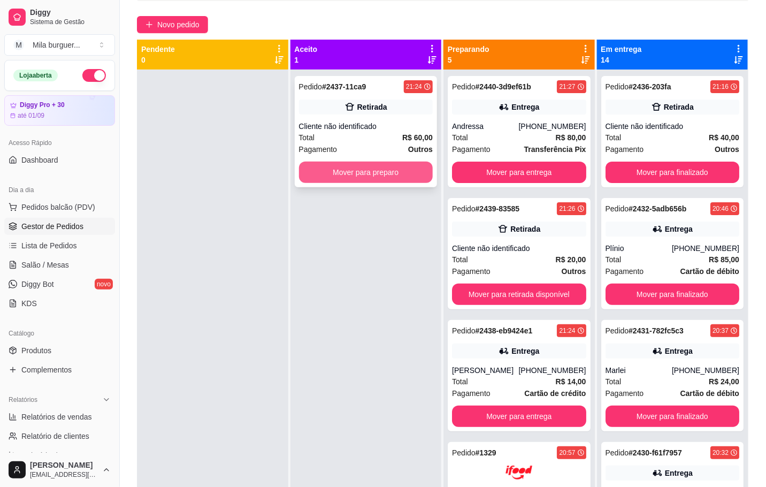
click at [379, 172] on button "Mover para preparo" at bounding box center [366, 172] width 134 height 21
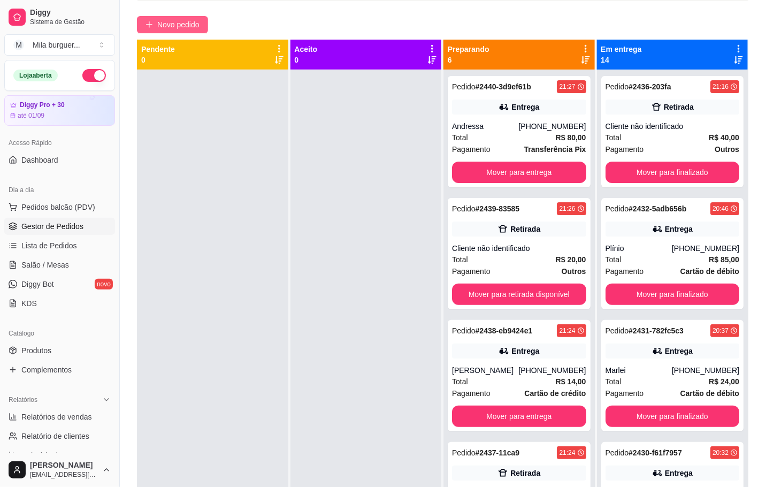
click at [164, 19] on span "Novo pedido" at bounding box center [178, 25] width 42 height 12
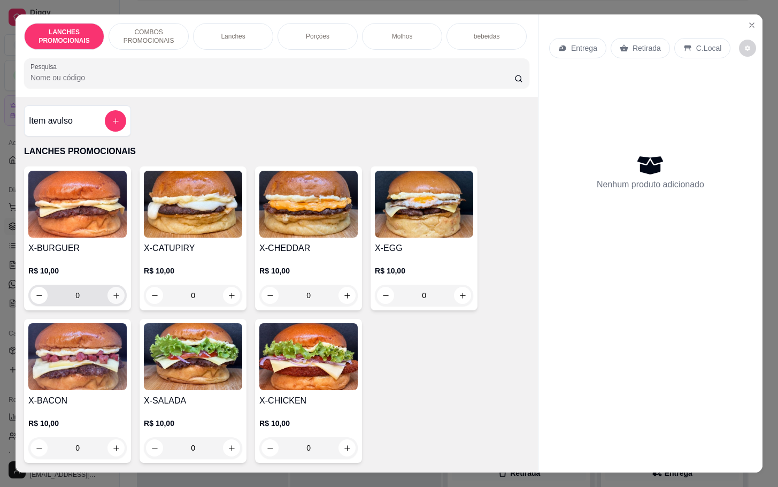
click at [113, 300] on icon "increase-product-quantity" at bounding box center [116, 296] width 8 height 8
type input "1"
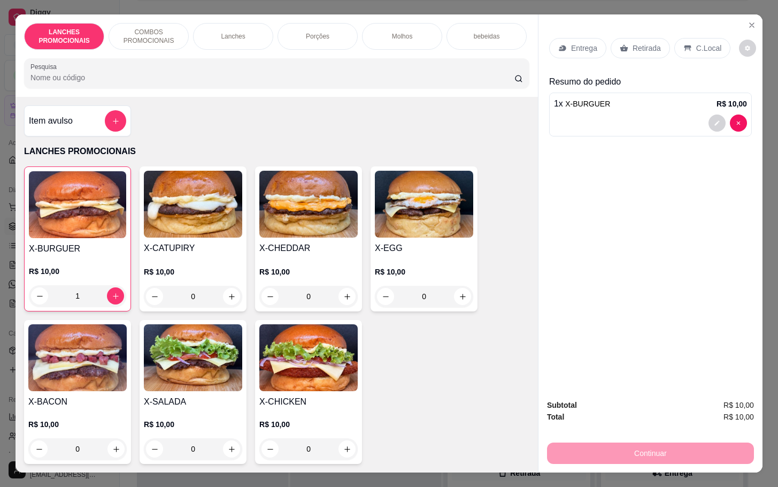
click at [650, 43] on p "Retirada" at bounding box center [647, 48] width 28 height 11
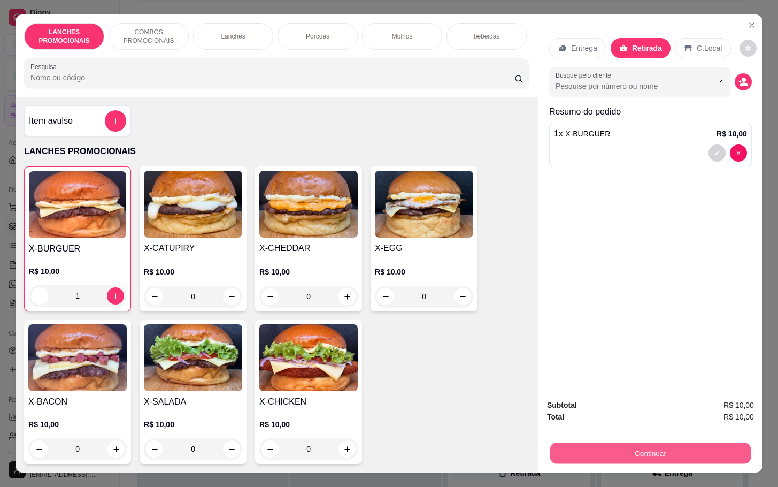
click at [645, 442] on button "Continuar" at bounding box center [650, 452] width 201 height 21
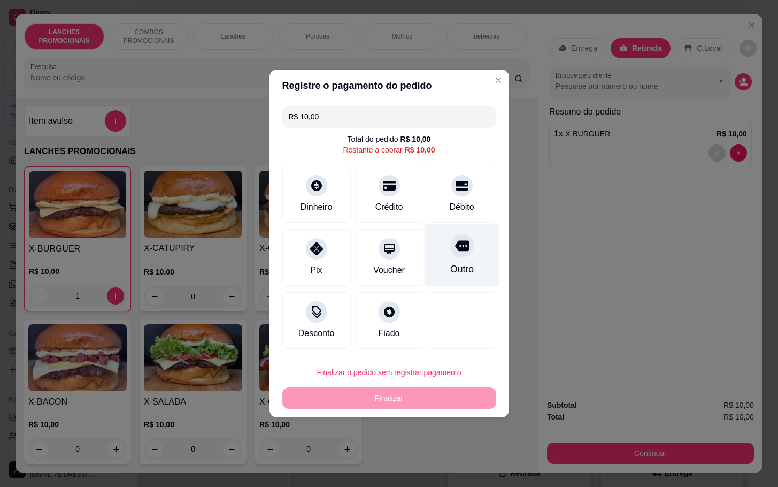
click at [440, 240] on div "Outro" at bounding box center [461, 255] width 75 height 63
type input "R$ 0,00"
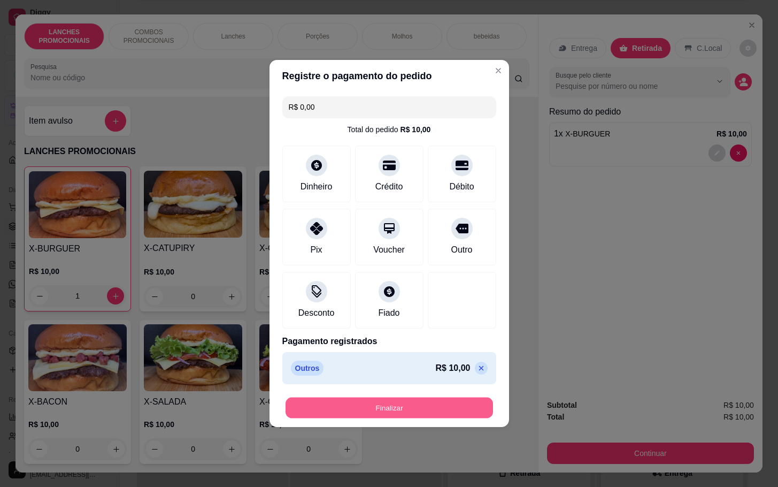
click at [433, 411] on button "Finalizar" at bounding box center [390, 407] width 208 height 21
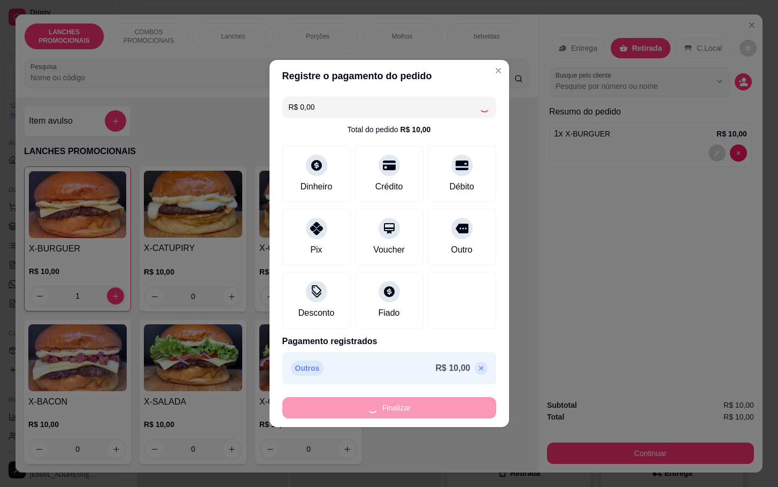
type input "0"
type input "-R$ 10,00"
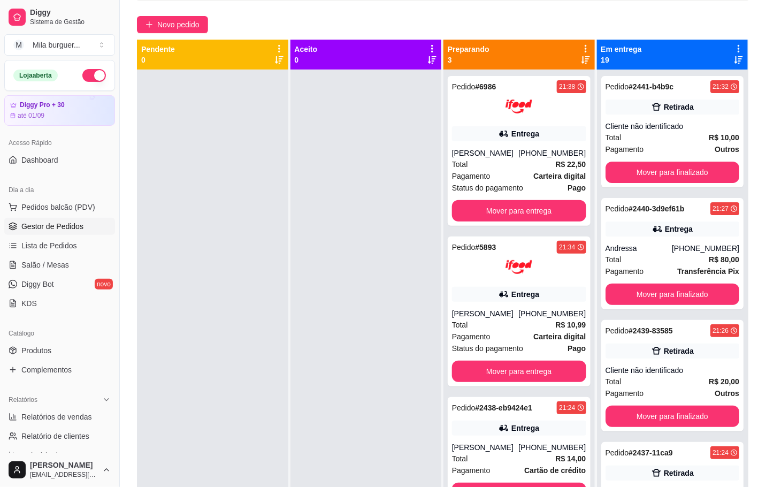
click at [427, 394] on div at bounding box center [365, 313] width 151 height 487
click at [180, 20] on span "Novo pedido" at bounding box center [178, 25] width 42 height 12
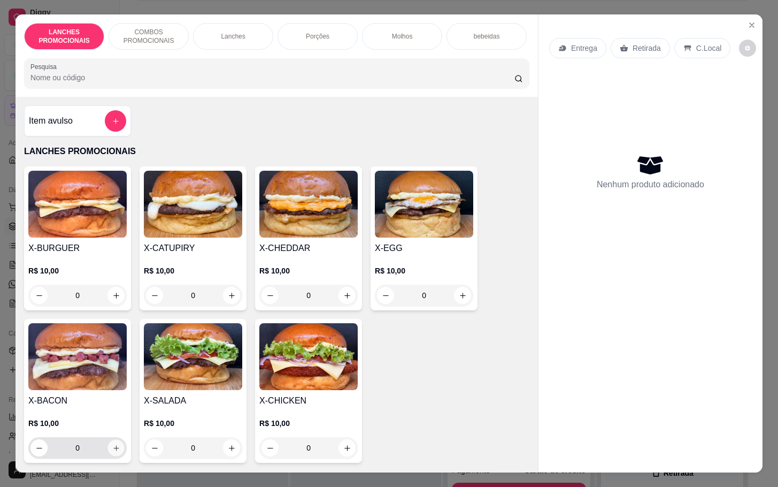
click at [108, 456] on button "increase-product-quantity" at bounding box center [116, 448] width 17 height 17
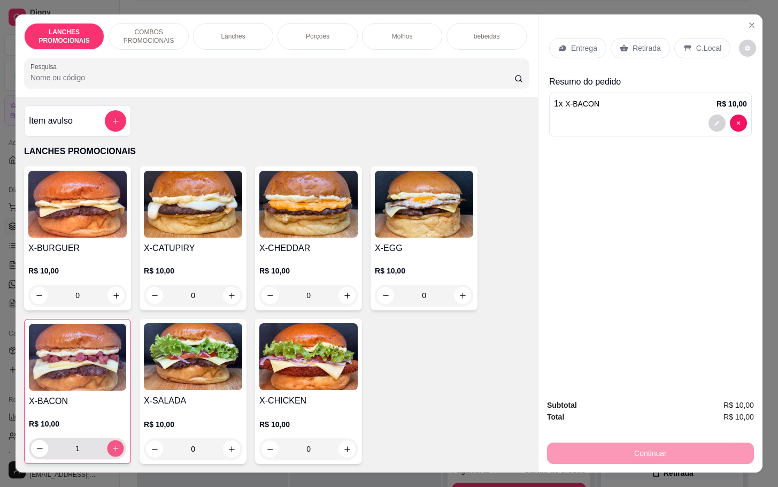
click at [112, 453] on icon "increase-product-quantity" at bounding box center [116, 449] width 8 height 8
type input "3"
click at [310, 32] on p "Porções" at bounding box center [318, 36] width 24 height 9
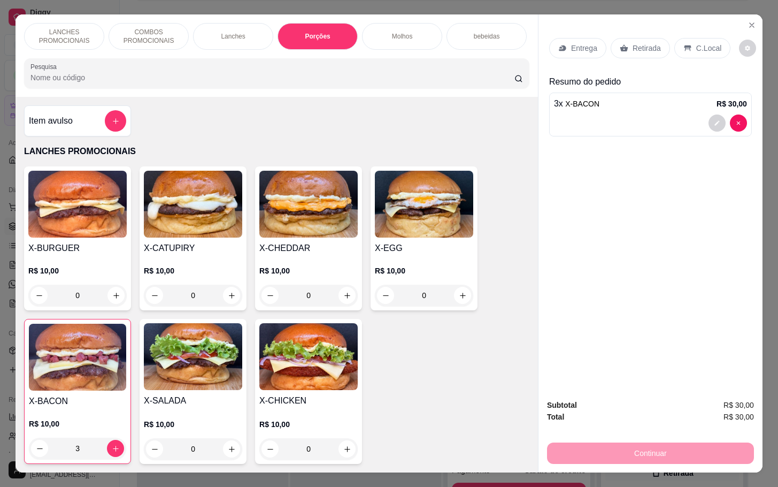
scroll to position [26, 0]
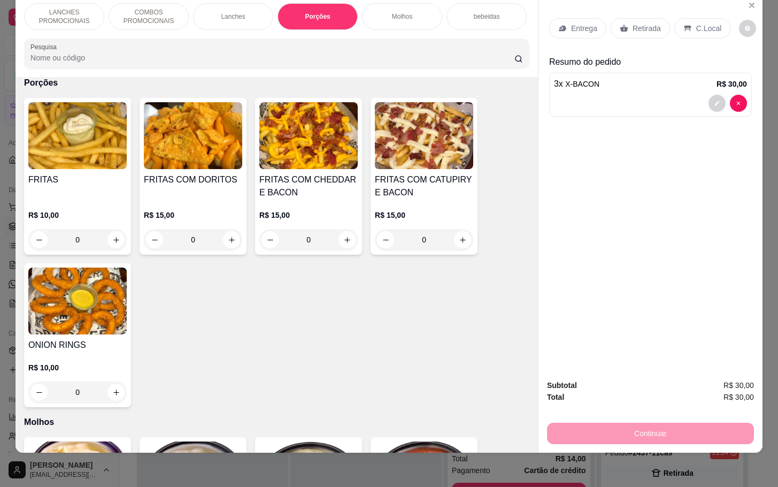
click at [222, 12] on p "Lanches" at bounding box center [233, 16] width 24 height 9
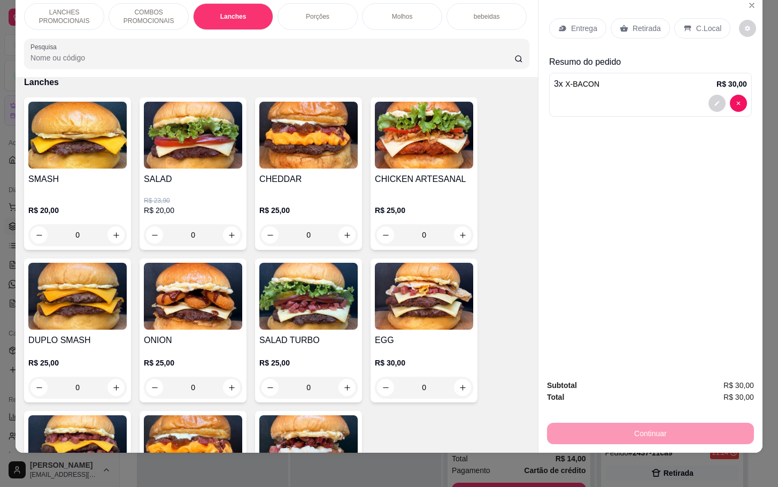
click at [341, 384] on div "0" at bounding box center [308, 387] width 98 height 21
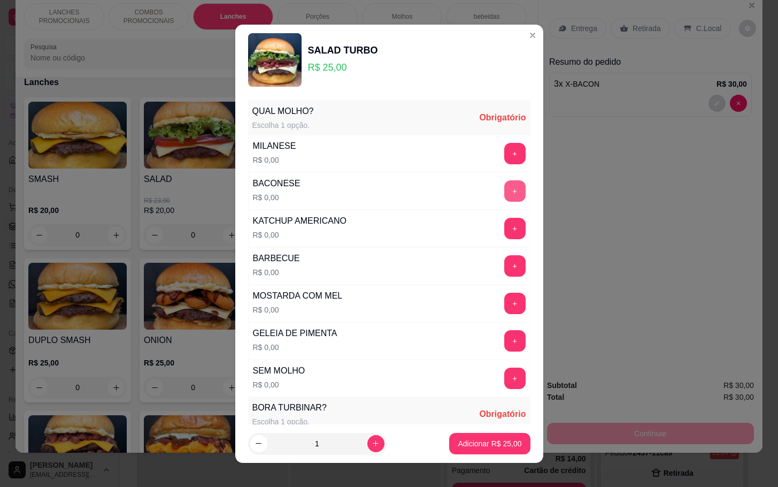
click at [504, 199] on button "+" at bounding box center [514, 190] width 21 height 21
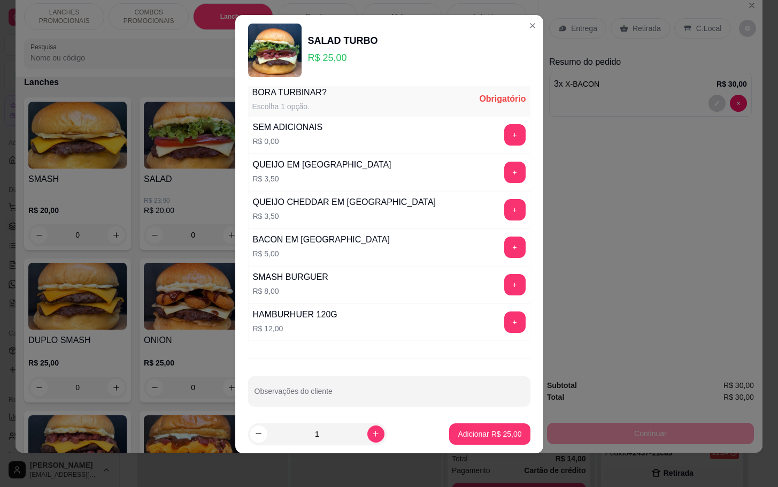
scroll to position [318, 0]
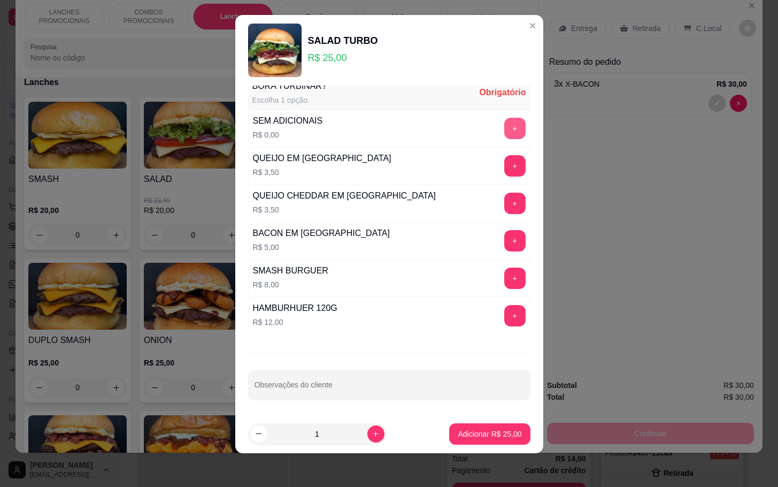
click at [504, 129] on button "+" at bounding box center [514, 128] width 21 height 21
click at [454, 440] on button "Adicionar R$ 25,00" at bounding box center [490, 433] width 79 height 21
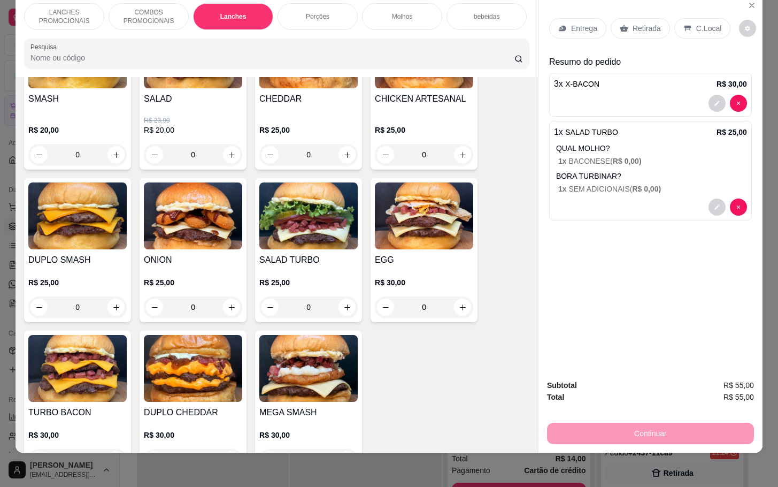
scroll to position [944, 0]
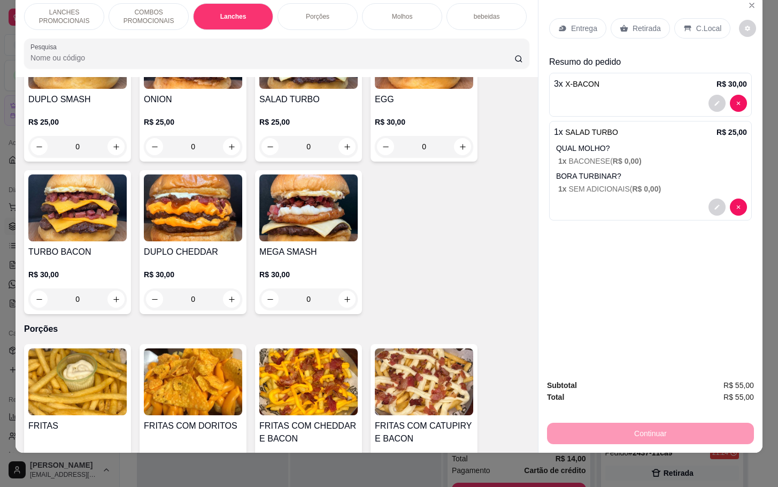
click at [113, 301] on div "0" at bounding box center [77, 298] width 98 height 21
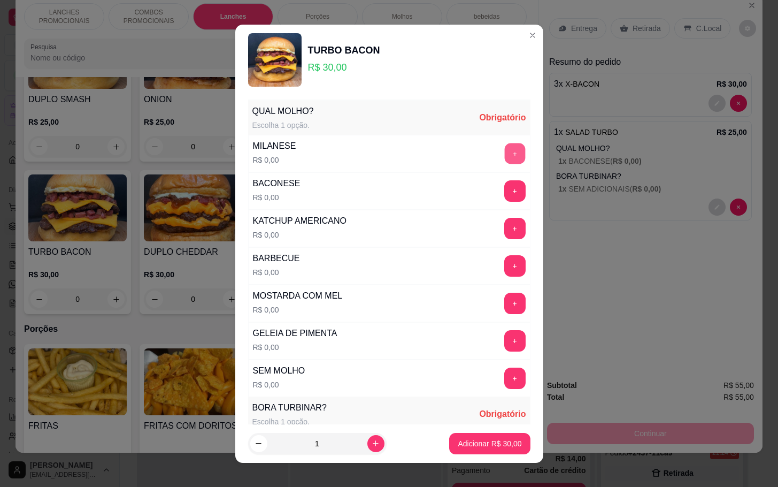
click at [504, 159] on button "+" at bounding box center [514, 153] width 21 height 21
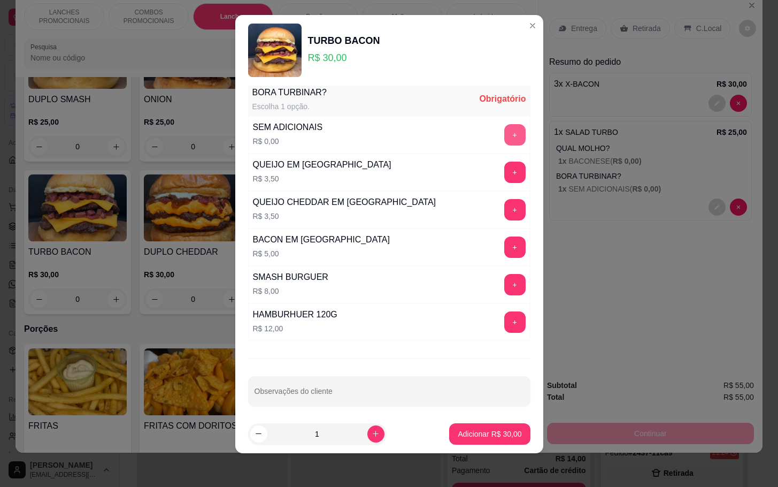
click at [504, 134] on button "+" at bounding box center [514, 134] width 21 height 21
click at [485, 434] on p "Adicionar R$ 30,00" at bounding box center [490, 433] width 64 height 11
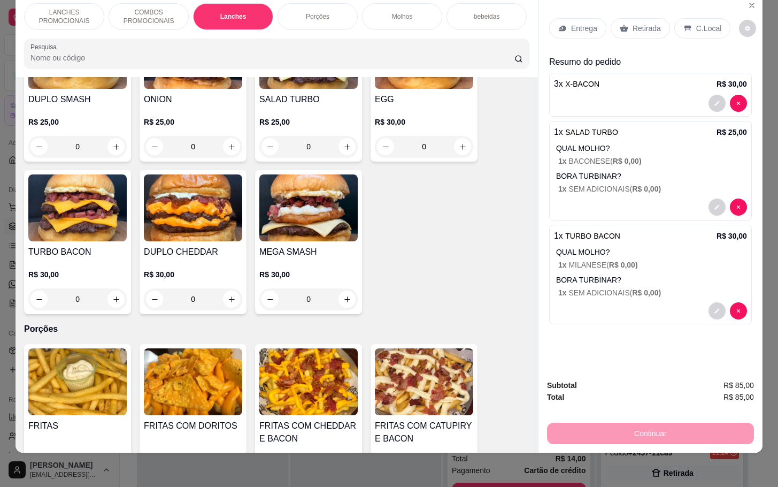
click at [321, 12] on div "Porções" at bounding box center [318, 16] width 80 height 27
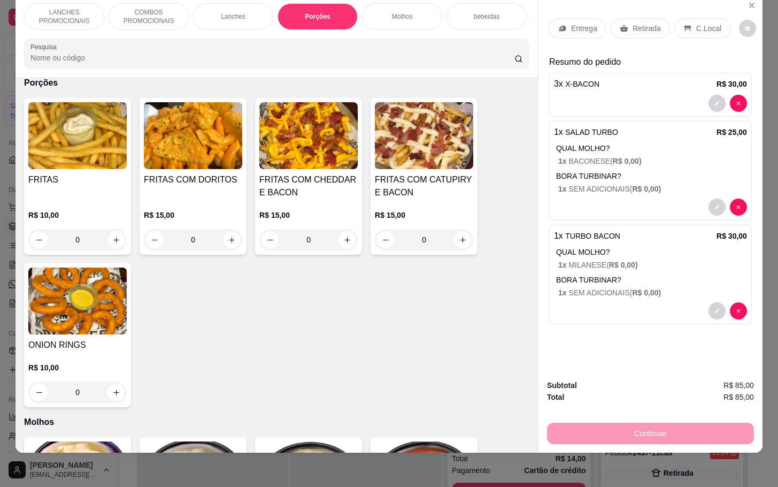
click at [230, 241] on div "0" at bounding box center [193, 239] width 98 height 21
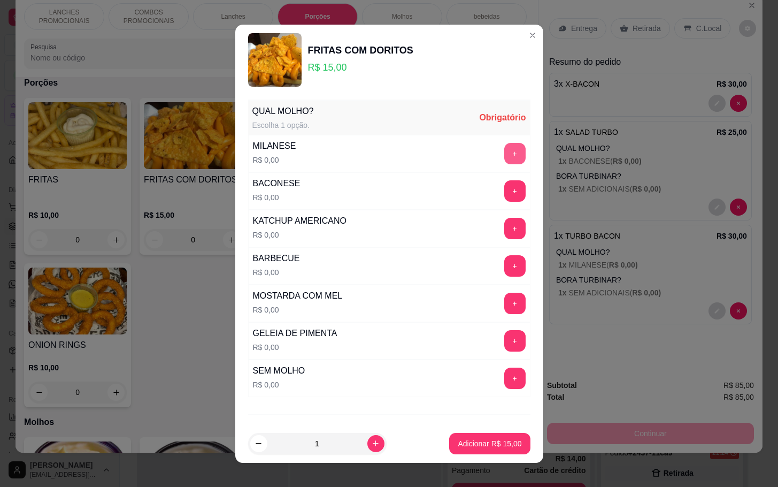
click at [504, 156] on button "+" at bounding box center [514, 153] width 21 height 21
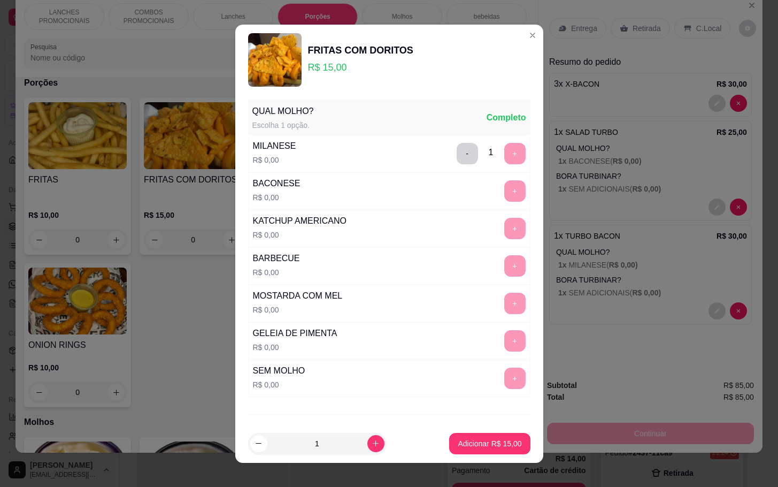
click at [480, 215] on div "KATCHUP AMERICANO R$ 0,00 +" at bounding box center [389, 228] width 282 height 37
click at [500, 238] on div "+" at bounding box center [515, 228] width 30 height 21
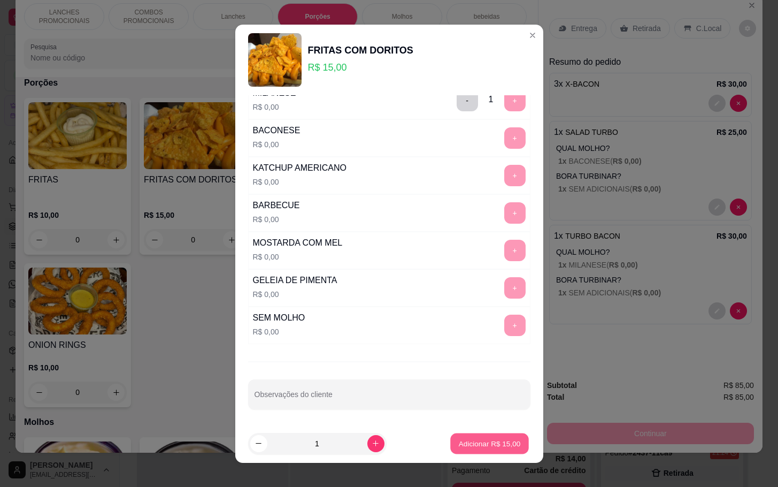
click at [480, 442] on p "Adicionar R$ 15,00" at bounding box center [490, 443] width 62 height 10
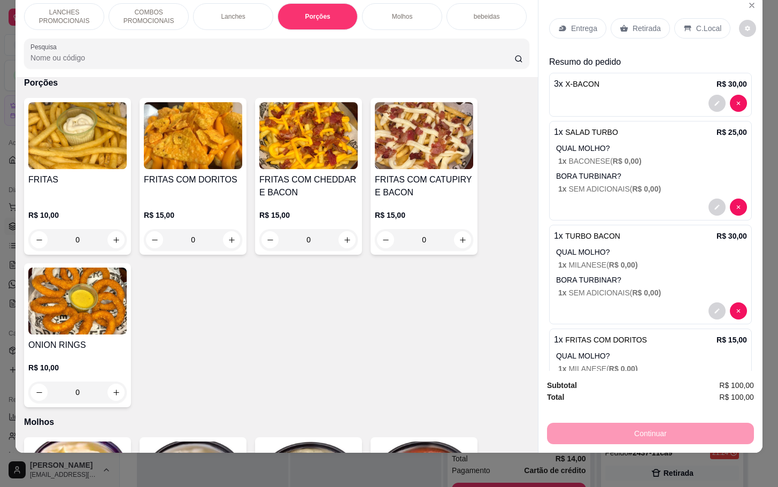
click at [630, 18] on div "Retirada" at bounding box center [640, 28] width 59 height 20
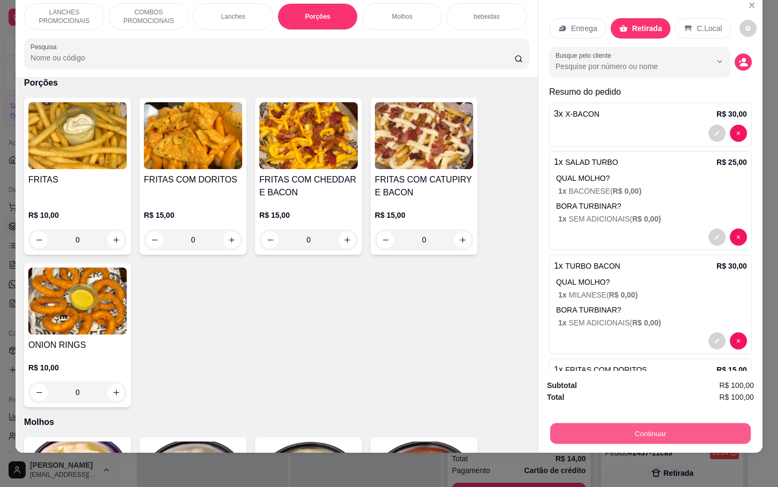
click at [631, 423] on button "Continuar" at bounding box center [650, 433] width 201 height 21
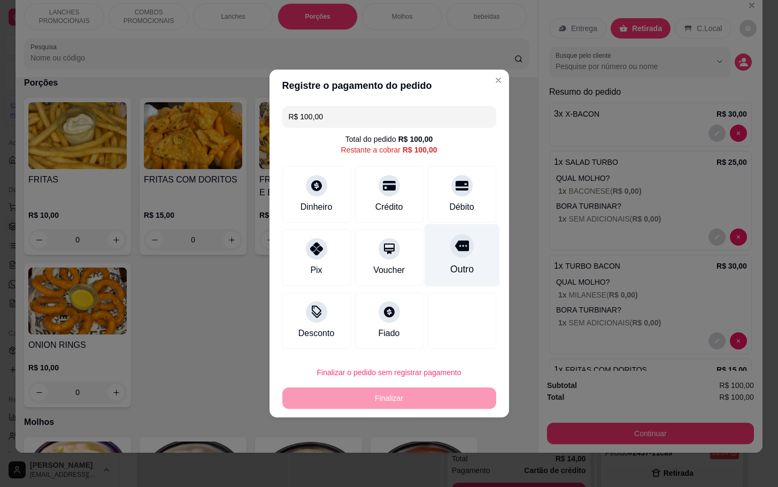
click at [437, 258] on div "Outro" at bounding box center [461, 255] width 75 height 63
type input "R$ 0,00"
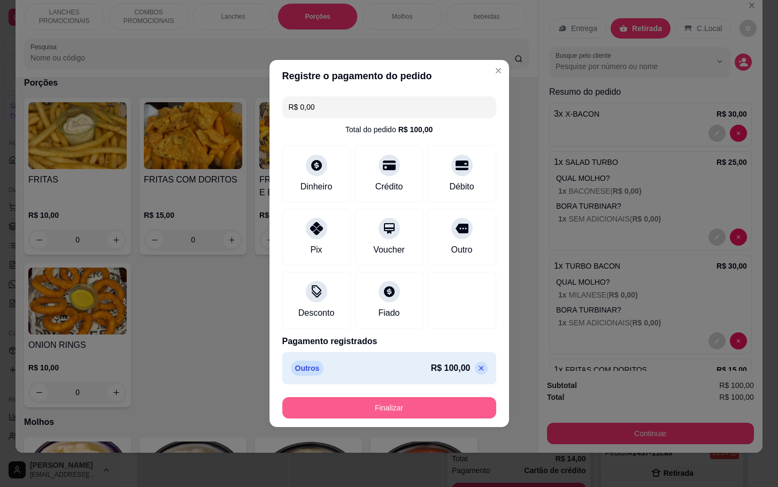
click at [438, 403] on button "Finalizar" at bounding box center [389, 407] width 214 height 21
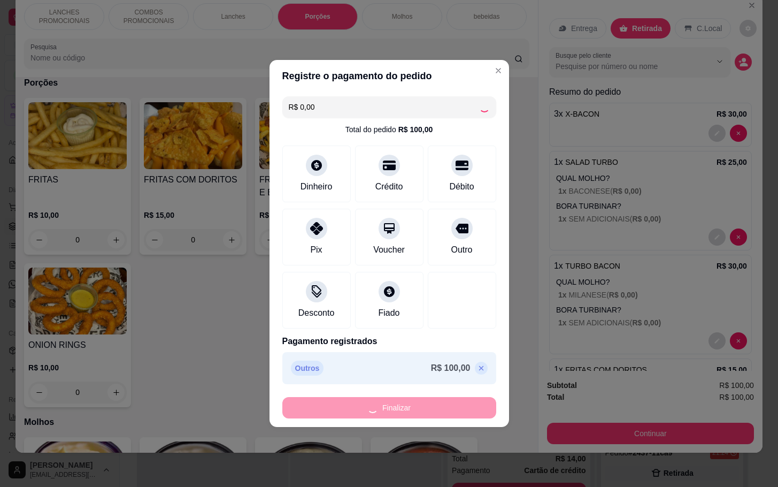
type input "0"
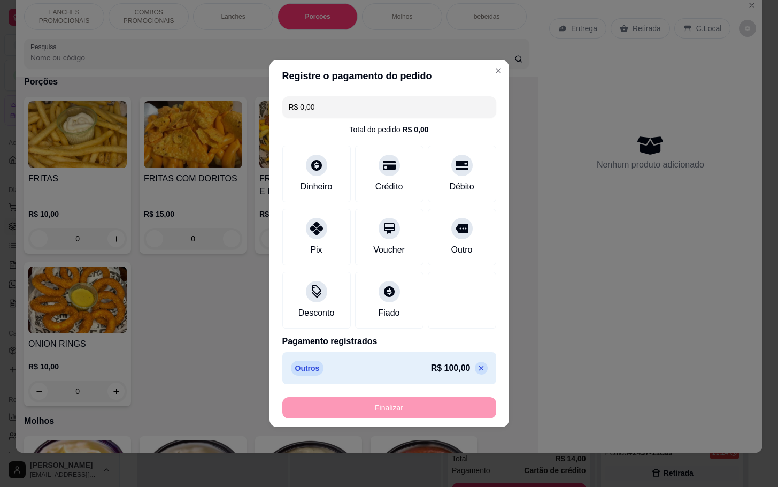
type input "-R$ 100,00"
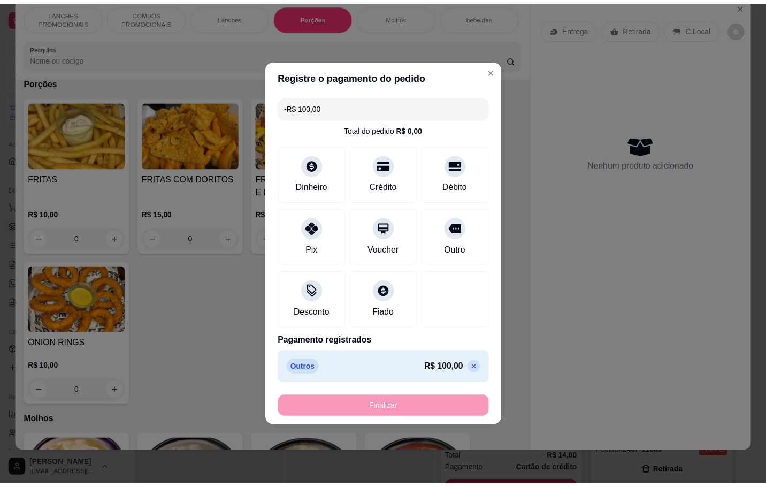
scroll to position [1188, 0]
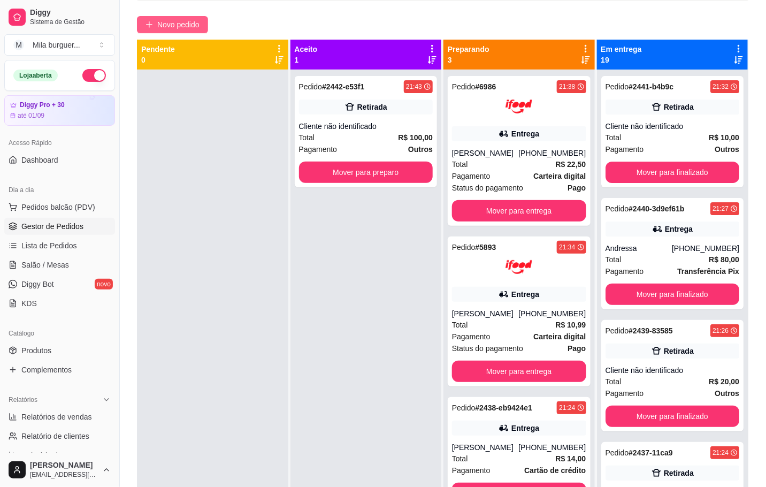
click at [183, 28] on span "Novo pedido" at bounding box center [178, 25] width 42 height 12
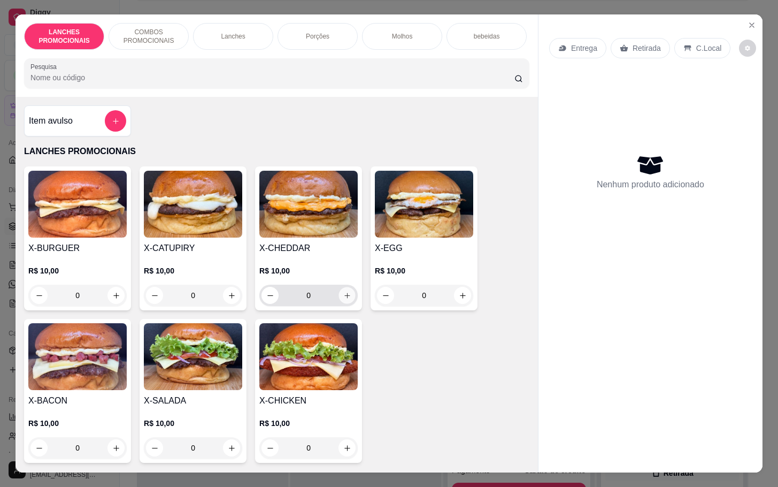
click at [344, 300] on icon "increase-product-quantity" at bounding box center [347, 296] width 8 height 8
type input "1"
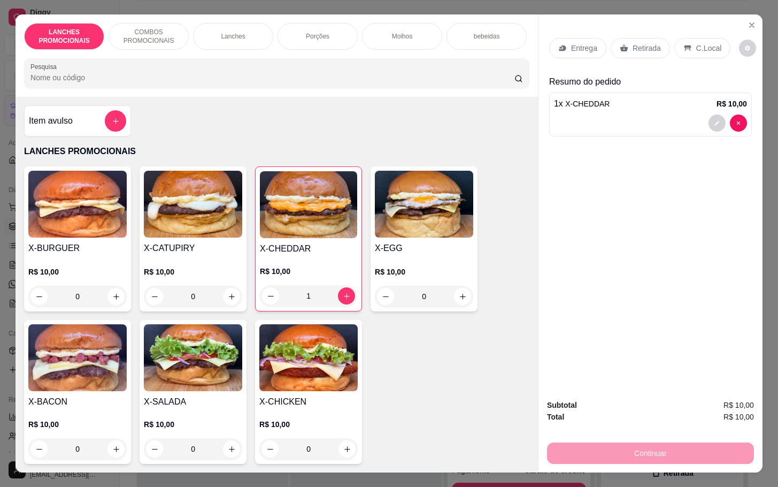
click at [652, 38] on div "Retirada" at bounding box center [640, 48] width 59 height 20
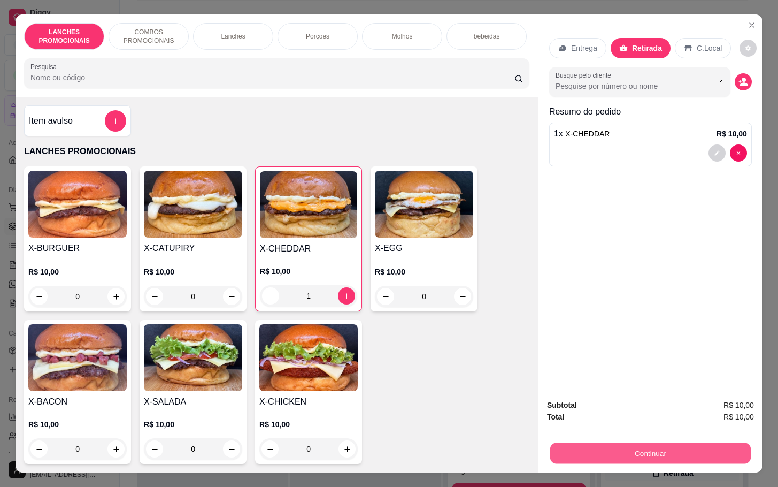
click at [650, 442] on button "Continuar" at bounding box center [650, 452] width 201 height 21
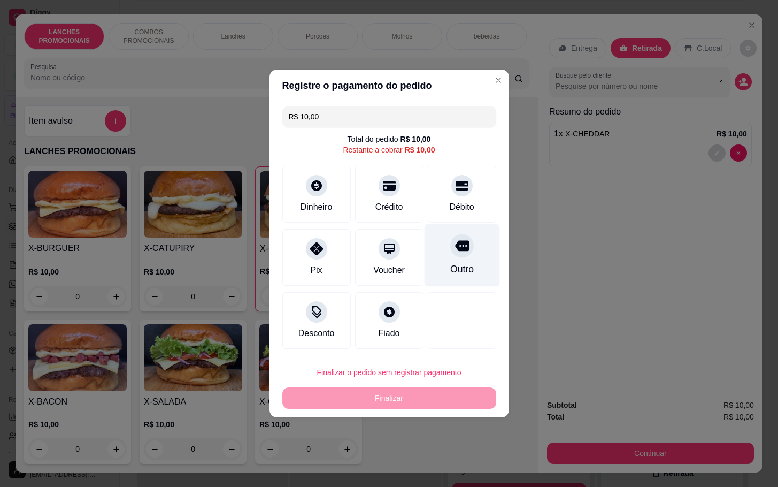
click at [451, 265] on div "Outro" at bounding box center [462, 269] width 24 height 14
type input "R$ 0,00"
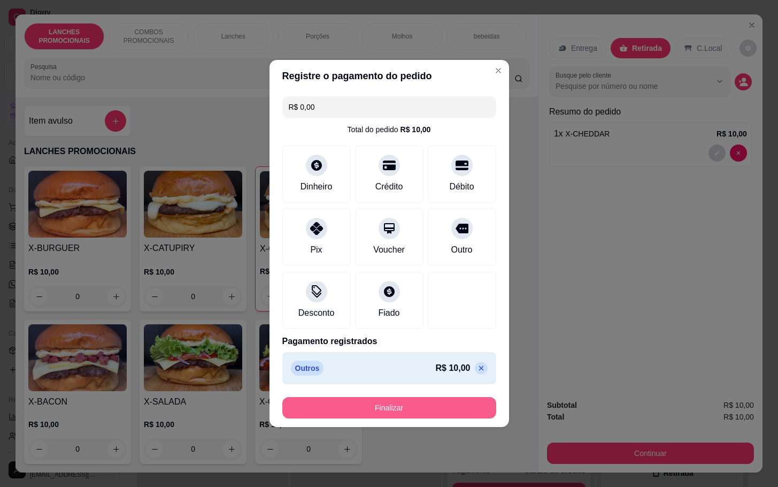
click at [400, 404] on button "Finalizar" at bounding box center [389, 407] width 214 height 21
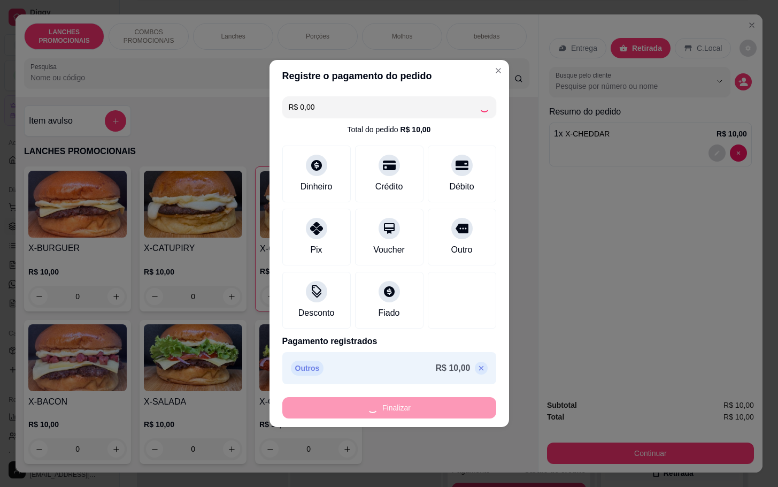
type input "0"
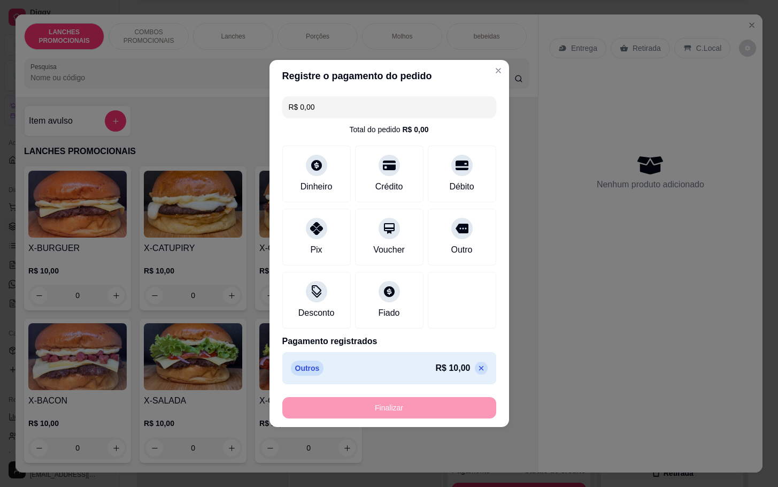
type input "-R$ 10,00"
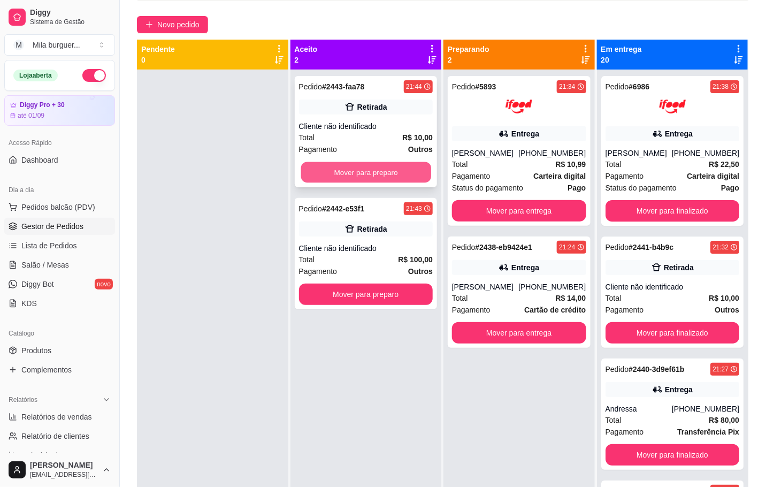
click at [381, 175] on button "Mover para preparo" at bounding box center [366, 172] width 130 height 21
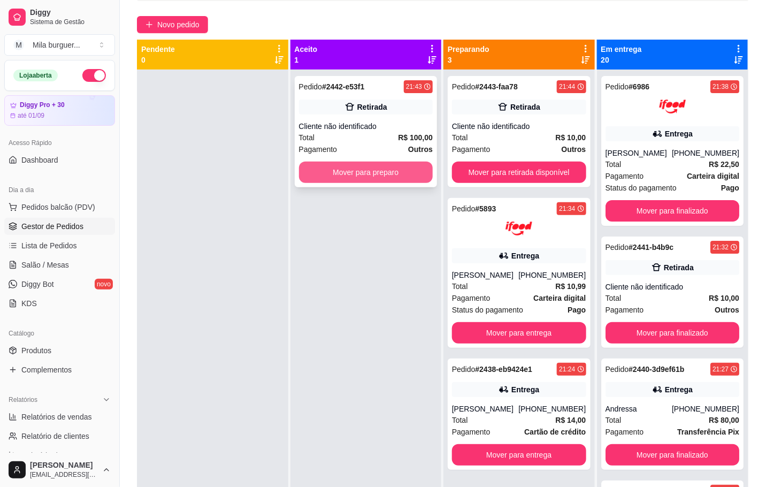
click at [379, 173] on button "Mover para preparo" at bounding box center [366, 172] width 134 height 21
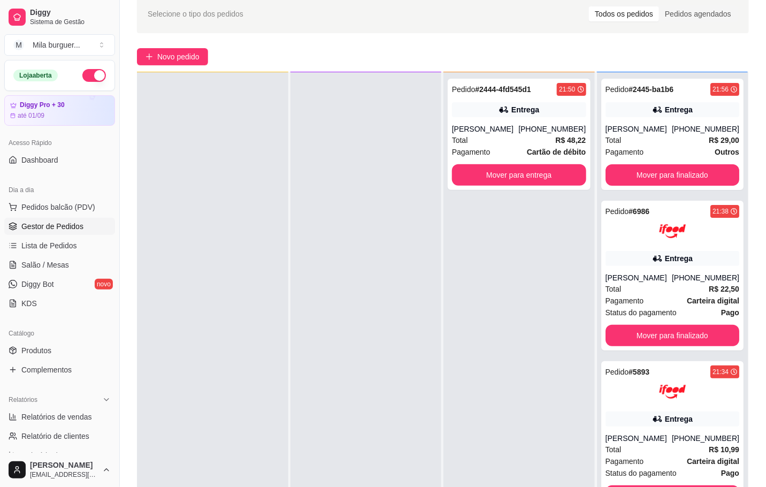
scroll to position [164, 0]
